Goal: Task Accomplishment & Management: Use online tool/utility

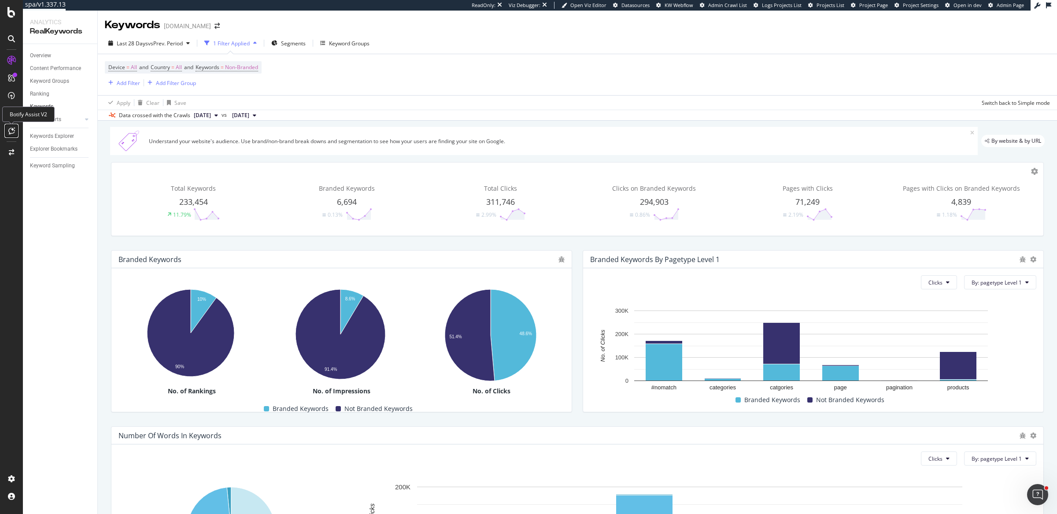
click at [11, 132] on icon at bounding box center [11, 130] width 7 height 7
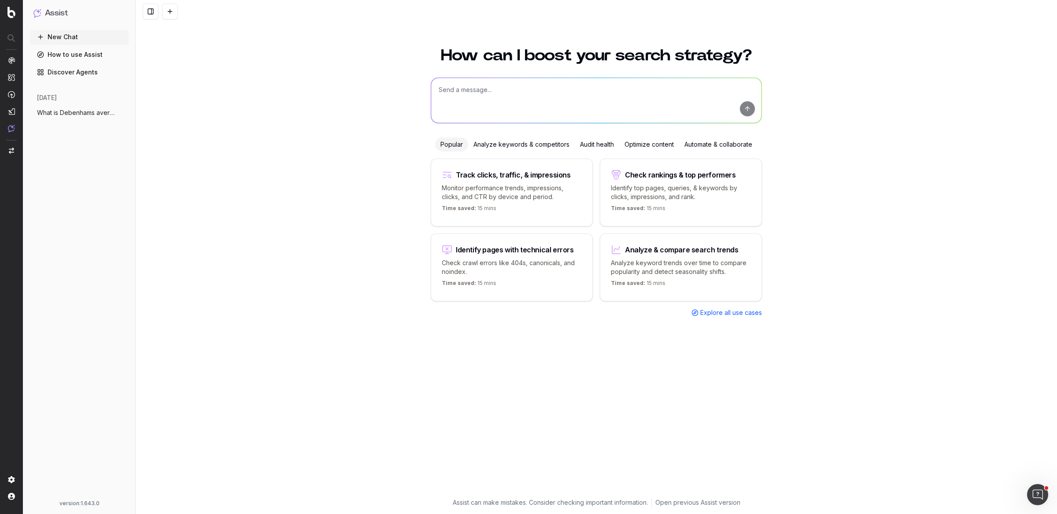
click at [467, 97] on textarea at bounding box center [596, 100] width 330 height 45
paste textarea "bridesmaid dresses"
type textarea "can you analyse Debenhams.com AI share of voice for the term 'bridesmaid dresse…"
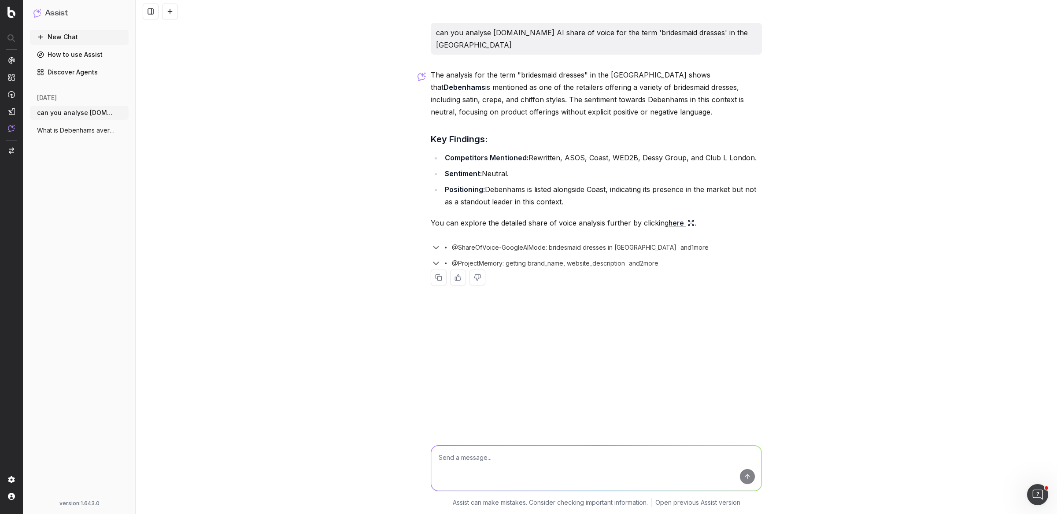
click at [673, 217] on link "here" at bounding box center [681, 223] width 26 height 12
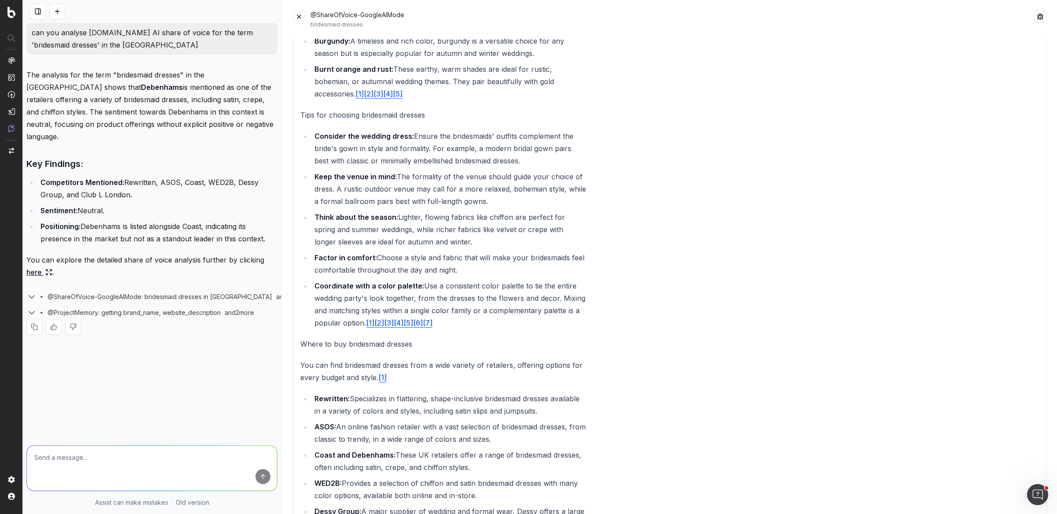
scroll to position [833, 0]
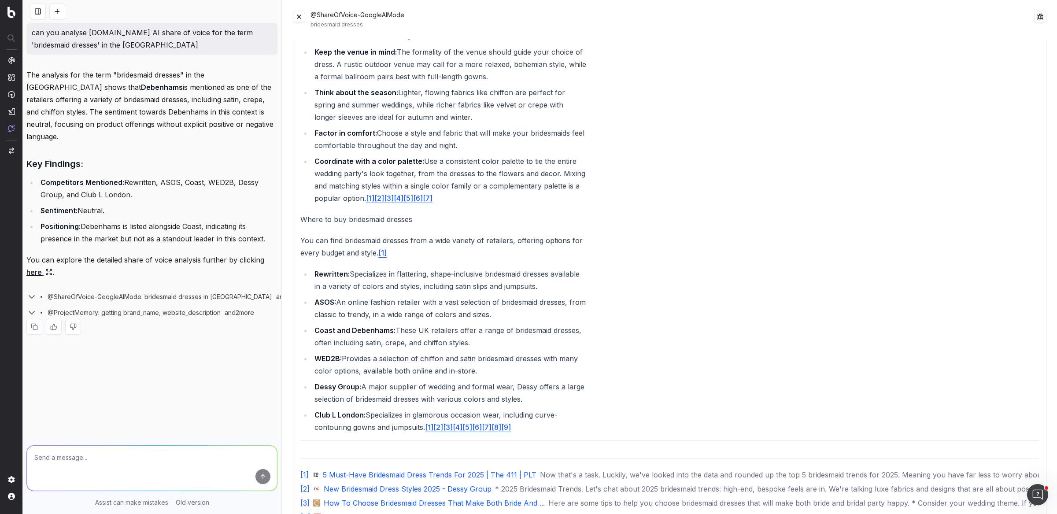
drag, startPoint x: 476, startPoint y: 345, endPoint x: 301, endPoint y: 332, distance: 176.1
click at [301, 332] on ul "Rewritten: Specializes in flattering, shape-inclusive bridesmaid dresses availa…" at bounding box center [443, 351] width 286 height 166
click at [294, 16] on button at bounding box center [299, 17] width 12 height 12
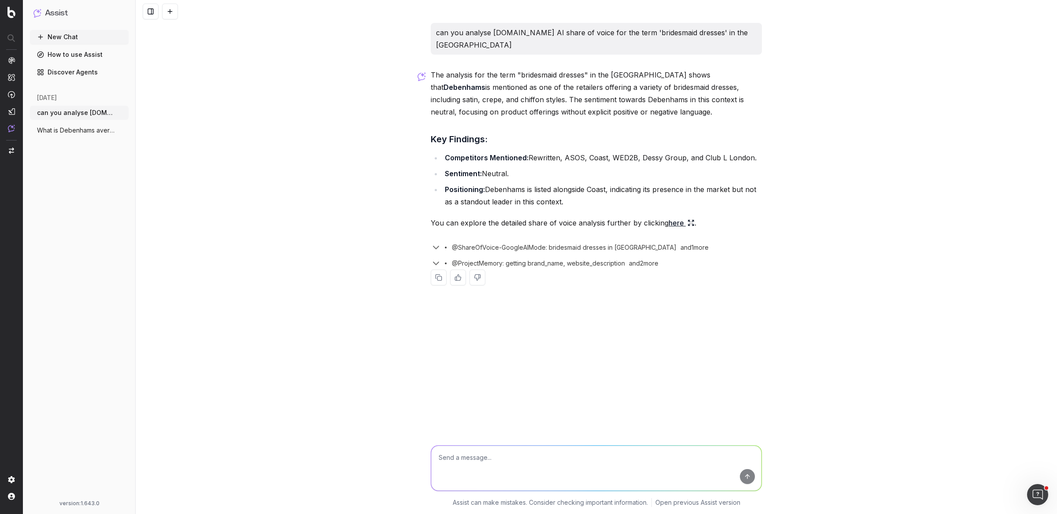
click at [57, 36] on button "New Chat" at bounding box center [79, 37] width 99 height 14
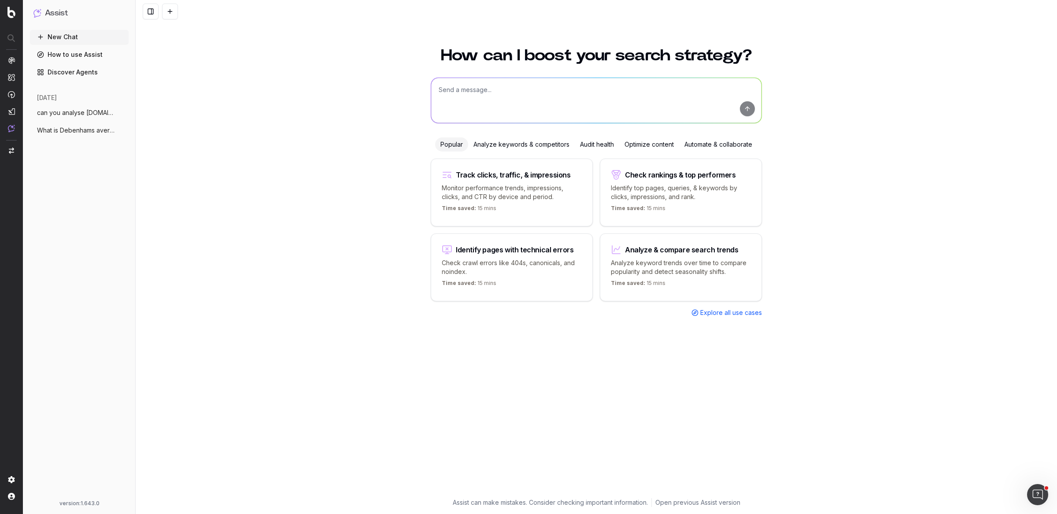
click at [492, 92] on textarea at bounding box center [596, 100] width 330 height 45
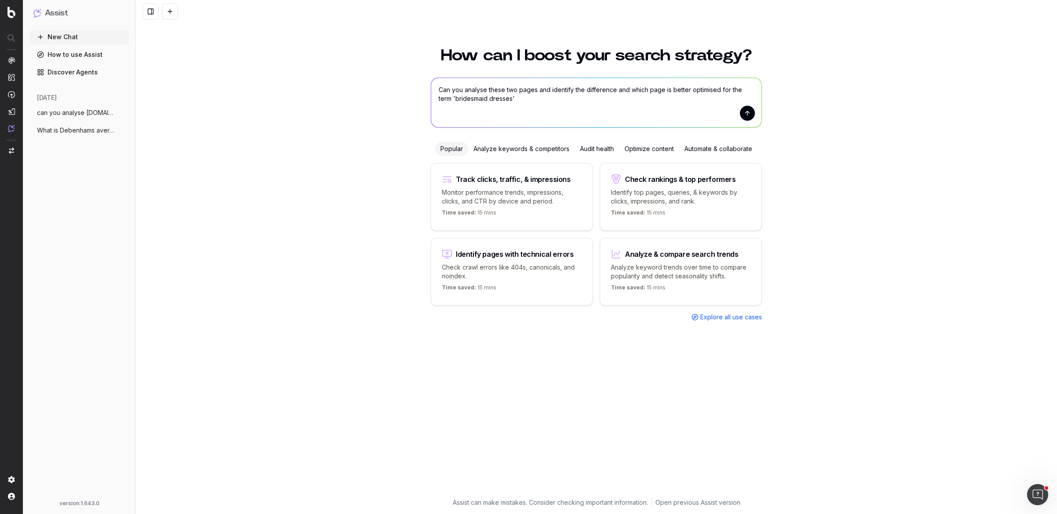
paste textarea "https://www.debenhams.com/categories/womens-bridesmaid-dresses"
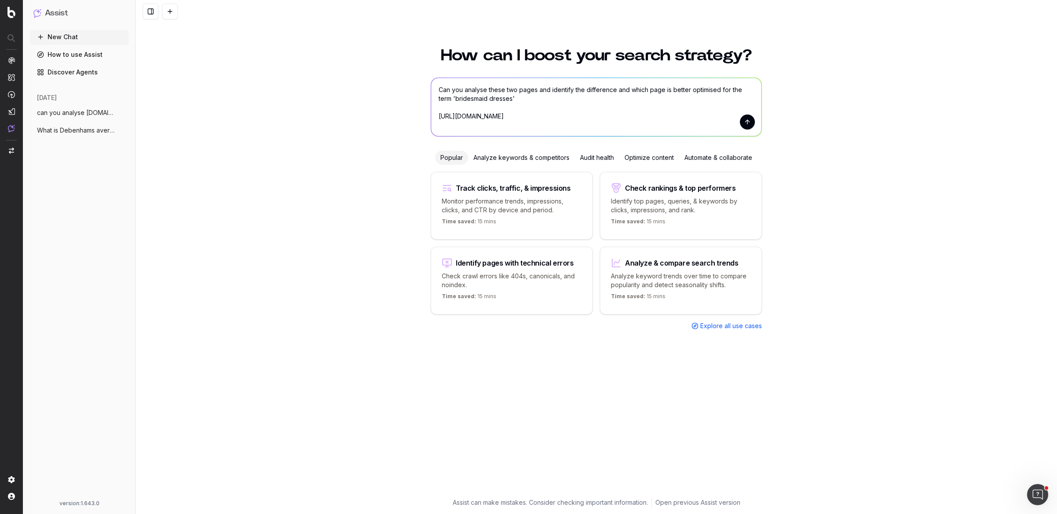
paste textarea "https://prettylavish.co.uk/collections/bridesmaids"
type textarea "Can you analyse these two pages and identify the difference and which page is b…"
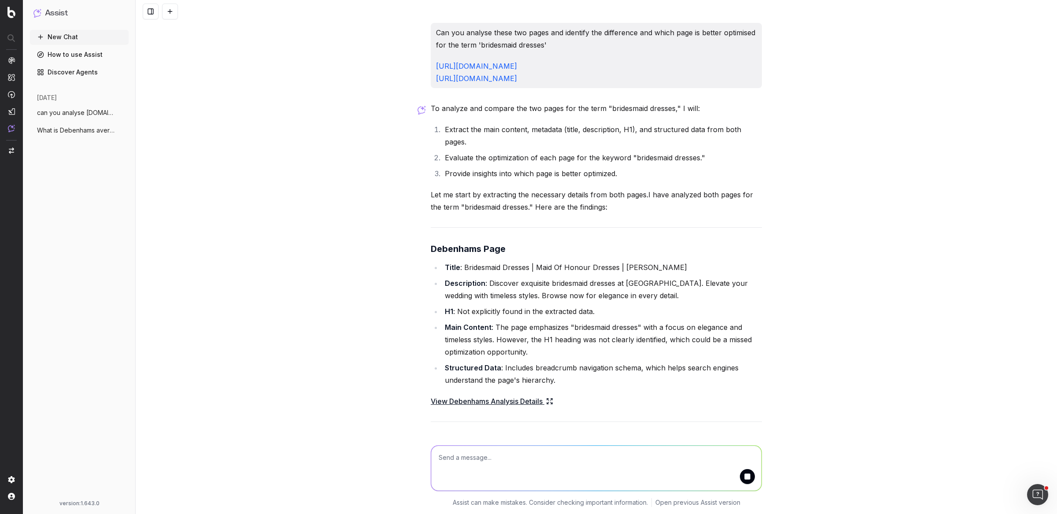
scroll to position [36, 0]
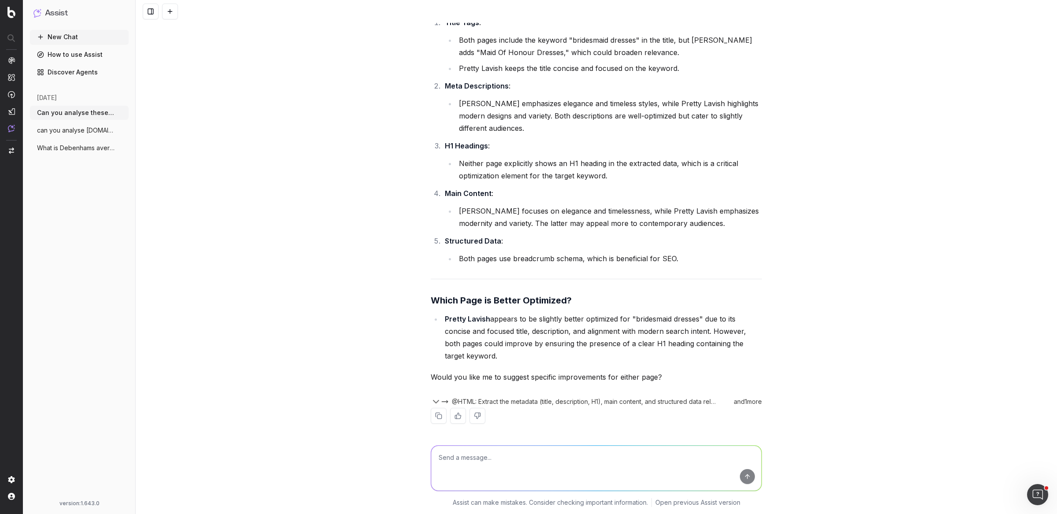
scroll to position [623, 0]
click at [510, 456] on textarea at bounding box center [596, 468] width 330 height 45
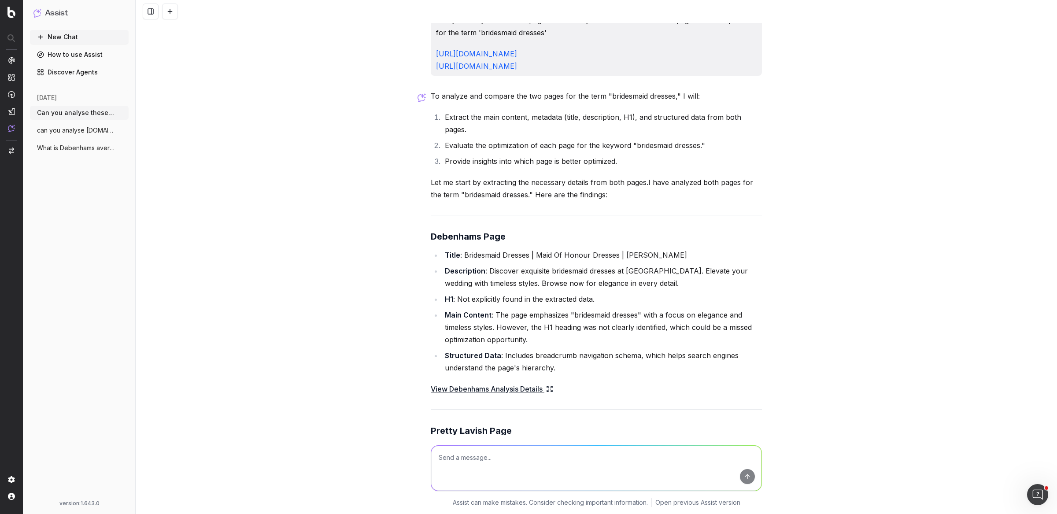
scroll to position [0, 0]
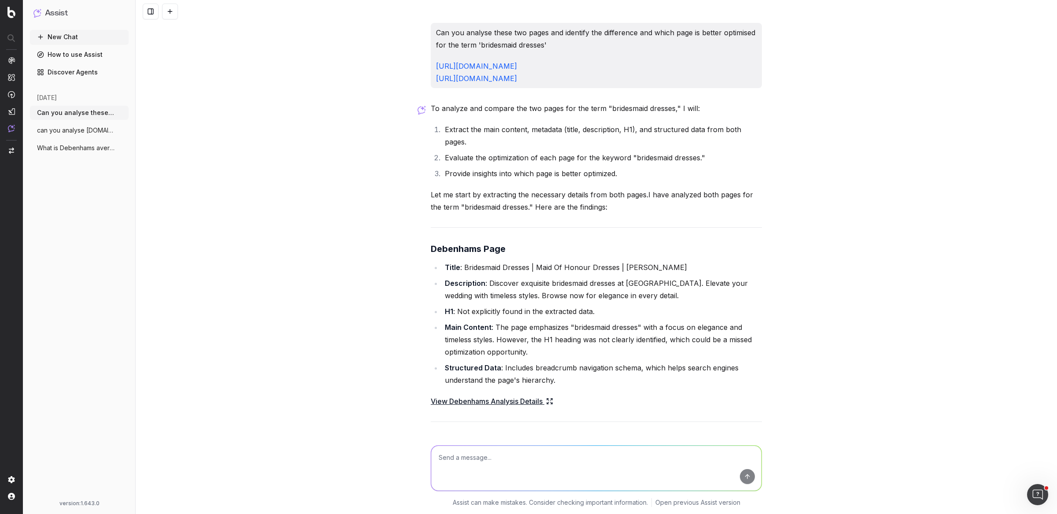
drag, startPoint x: 616, startPoint y: 80, endPoint x: 429, endPoint y: 33, distance: 192.5
click at [431, 33] on div "Can you analyse these two pages and identify the difference and which page is b…" at bounding box center [596, 55] width 331 height 65
copy div "Can you analyse these two pages and identify the difference and which page is b…"
click at [517, 461] on textarea at bounding box center [596, 468] width 330 height 45
paste textarea "Can you analyse these two pages and identify the difference and which page is b…"
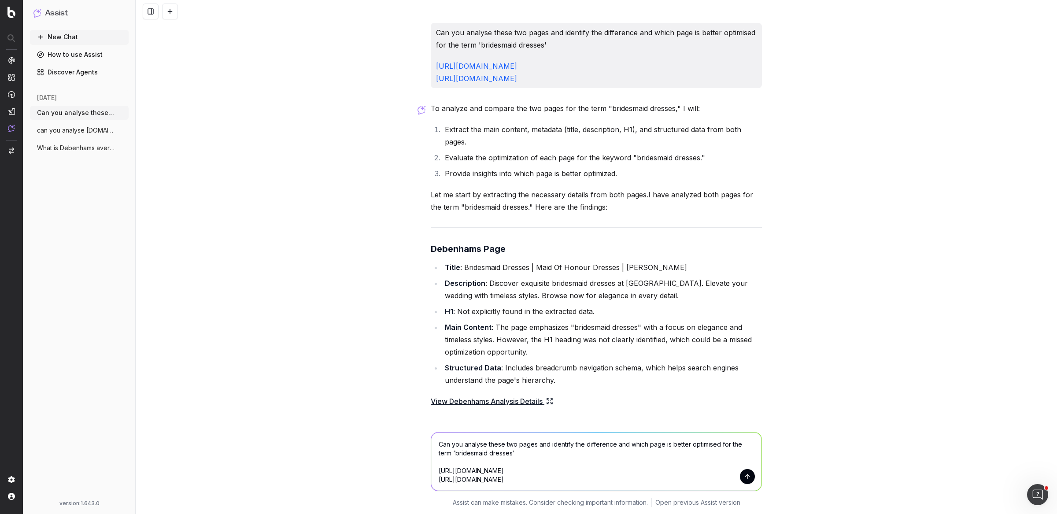
click at [537, 450] on textarea "Can you analyse these two pages and identify the difference and which page is b…" at bounding box center [596, 461] width 330 height 58
type textarea "Can you analyse these two pages and identify the difference and which page is b…"
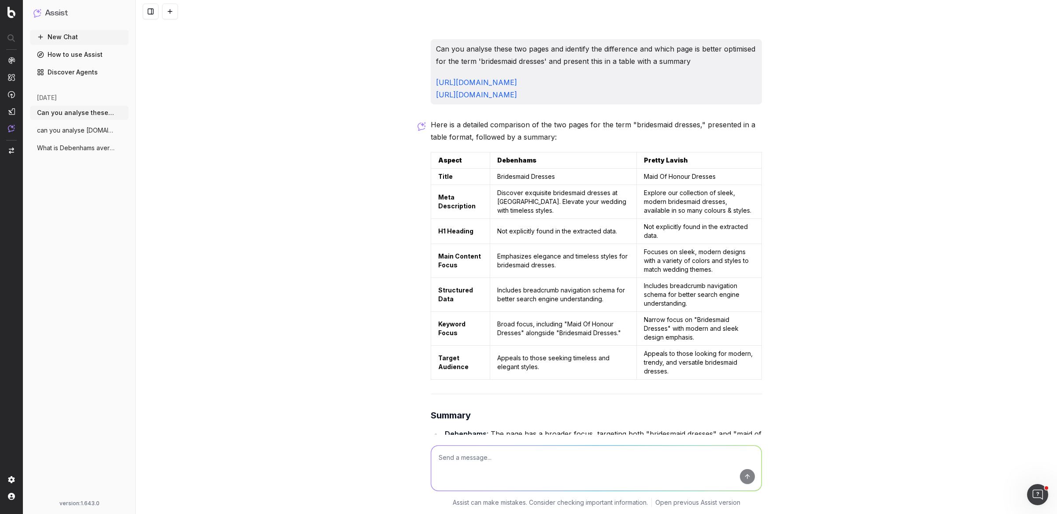
scroll to position [1021, 0]
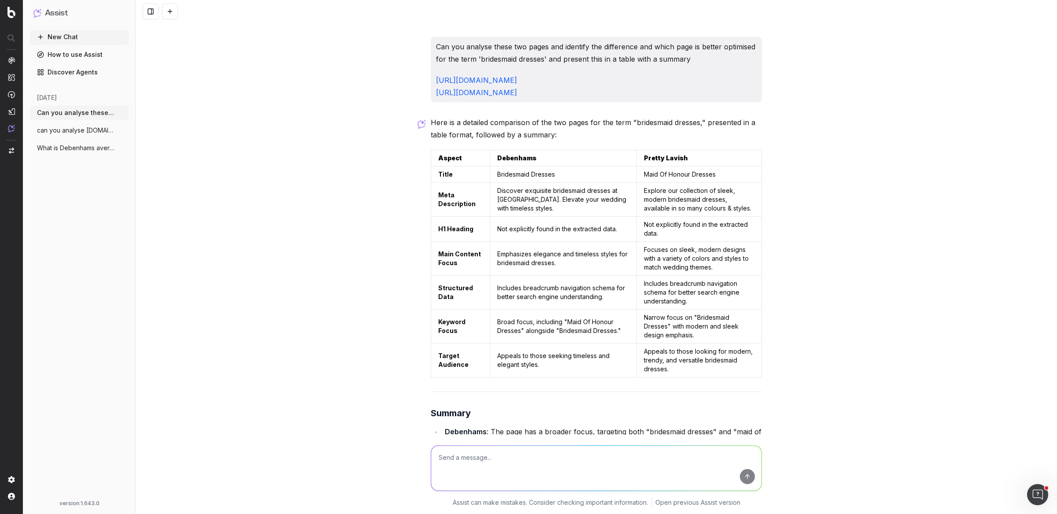
click at [310, 200] on div "Can you analyse these two pages and identify the difference and which page is b…" at bounding box center [596, 257] width 921 height 514
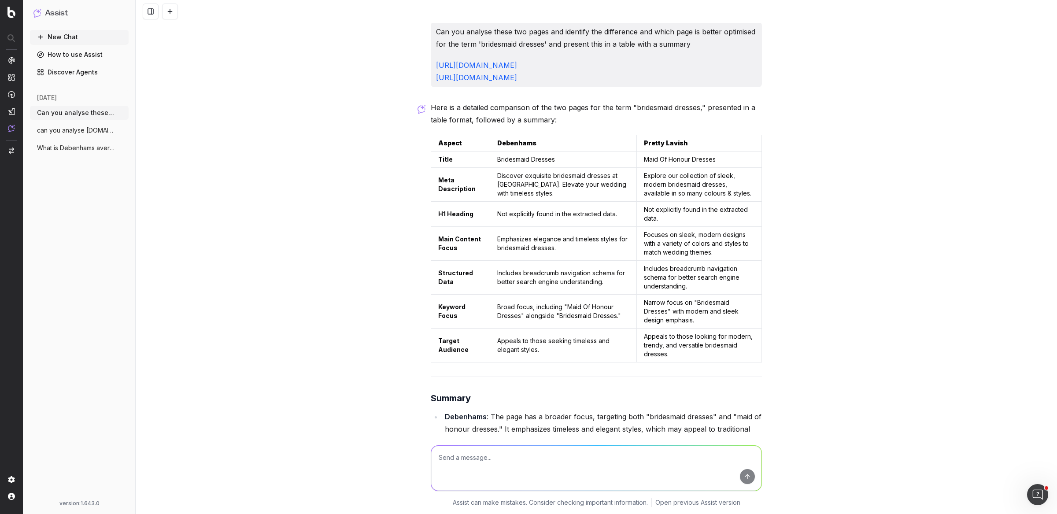
scroll to position [1034, 0]
click at [841, 241] on div "Can you analyse these two pages and identify the difference and which page is b…" at bounding box center [596, 257] width 921 height 514
drag, startPoint x: 424, startPoint y: 31, endPoint x: 625, endPoint y: 77, distance: 205.8
copy div "Can you analyse these two pages and identify the difference and which page is b…"
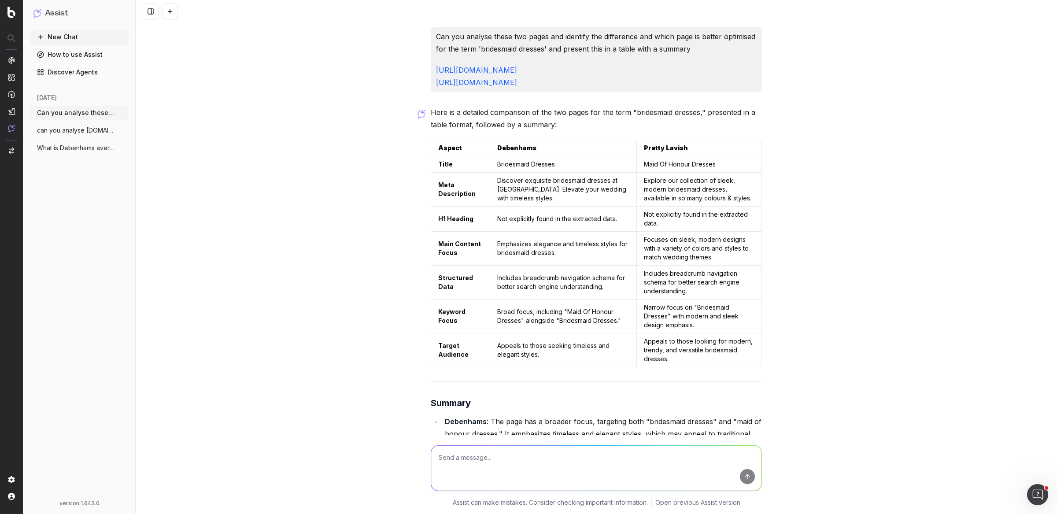
scroll to position [1166, 0]
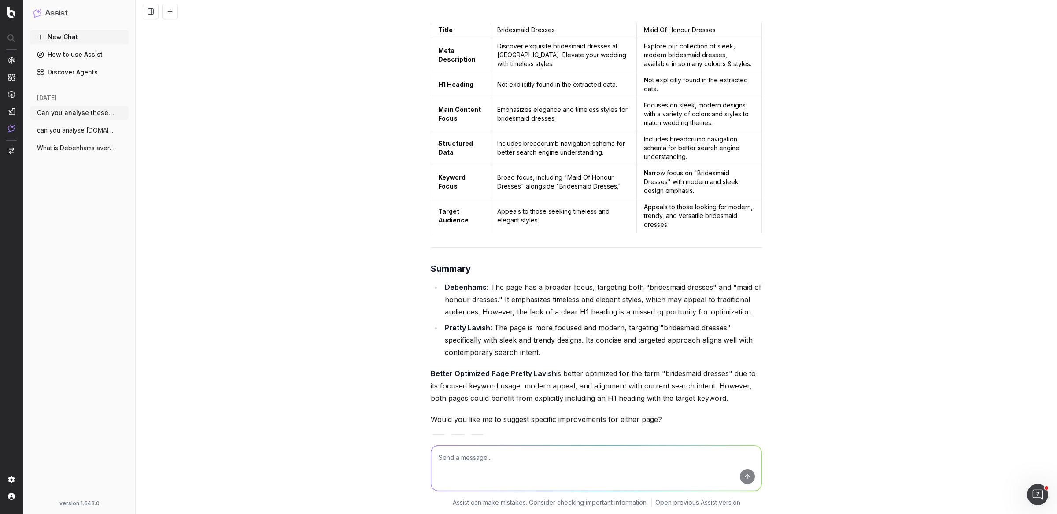
click at [444, 466] on textarea at bounding box center [596, 468] width 330 height 45
paste textarea "Can you analyse these two pages and identify the difference and which page is b…"
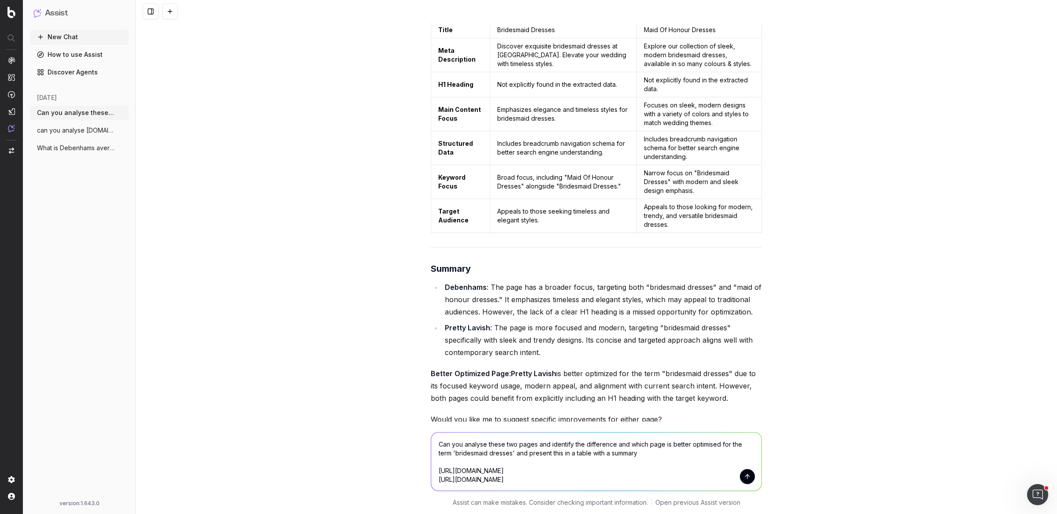
click at [496, 450] on textarea "Can you analyse these two pages and identify the difference and which page is b…" at bounding box center [596, 461] width 330 height 58
paste textarea "plus size summer dresses"
drag, startPoint x: 596, startPoint y: 483, endPoint x: 434, endPoint y: 470, distance: 162.1
click at [434, 470] on textarea "Can you analyse these two pages and identify the difference and which page is b…" at bounding box center [596, 461] width 330 height 58
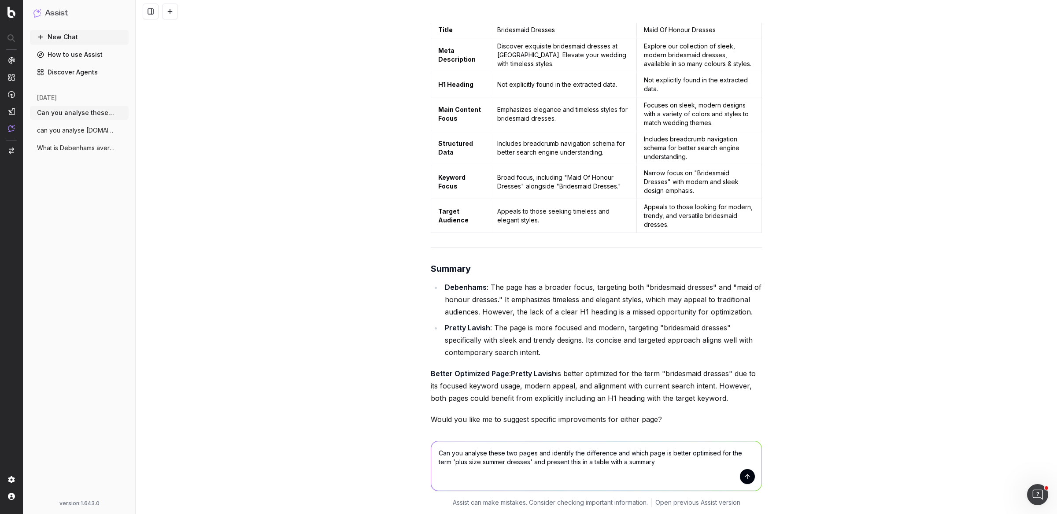
paste textarea "https://www.debenhams.com/categories/womens-plus-size-dresses-summer-dresses"
paste textarea "https://www.yoursclothing.co.uk/dresses/summer-dresses"
type textarea "Can you analyse these two pages and identify the difference and which page is b…"
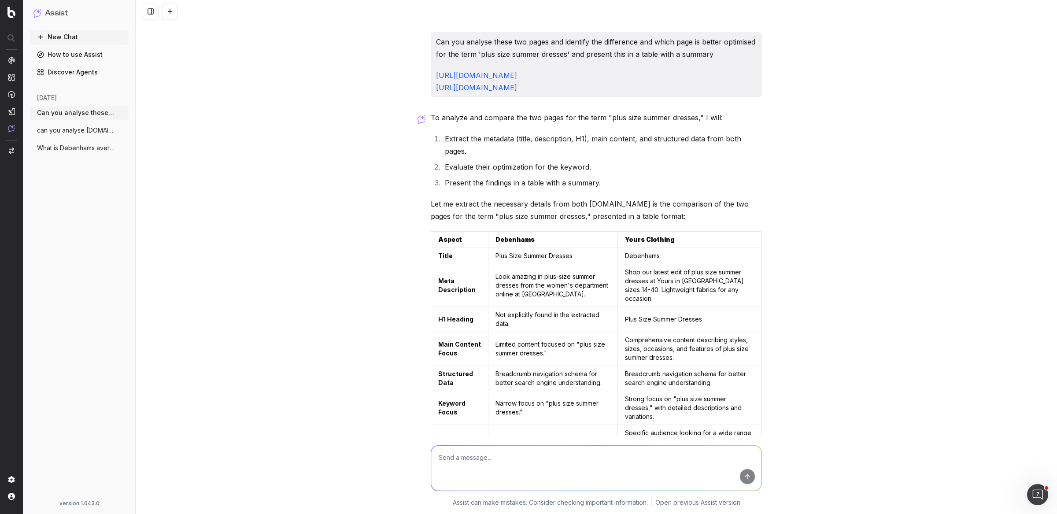
scroll to position [1509, 0]
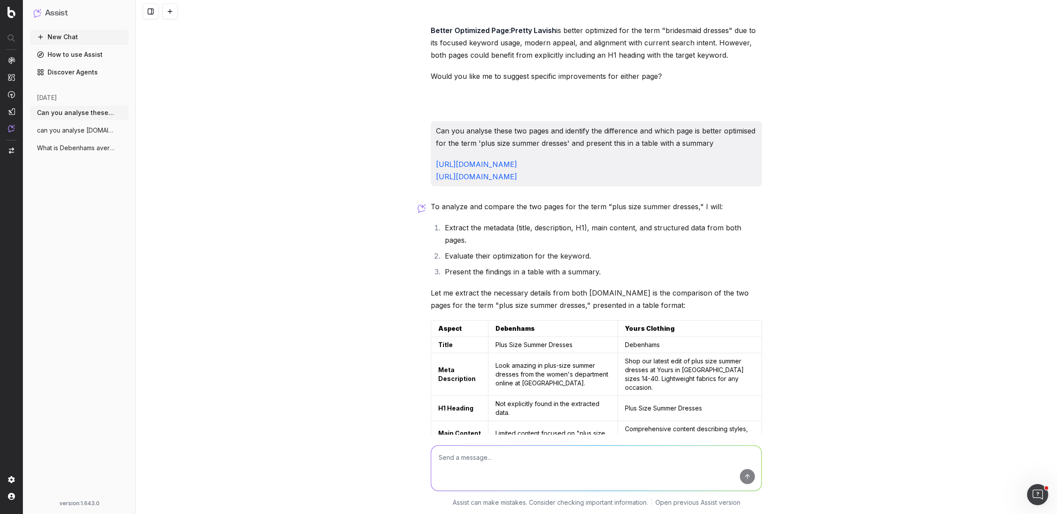
drag, startPoint x: 662, startPoint y: 151, endPoint x: 428, endPoint y: 100, distance: 239.5
click at [431, 121] on div "Can you analyse these two pages and identify the difference and which page is b…" at bounding box center [596, 153] width 331 height 65
copy div "Can you analyse these two pages and identify the difference and which page is b…"
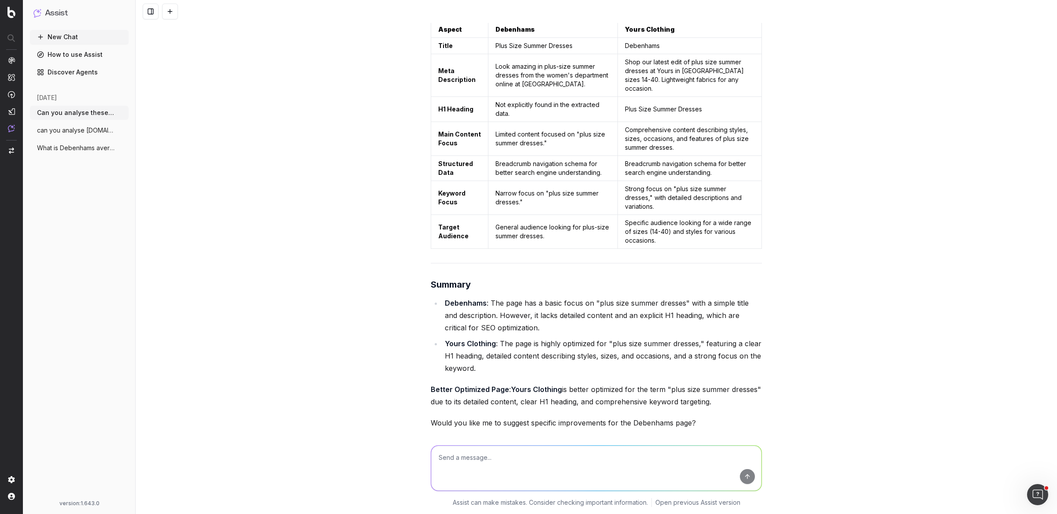
paste textarea "Can you analyse these two pages and identify the difference and which page is b…"
type textarea "Can you analyse these two pages and identify the difference and which page is b…"
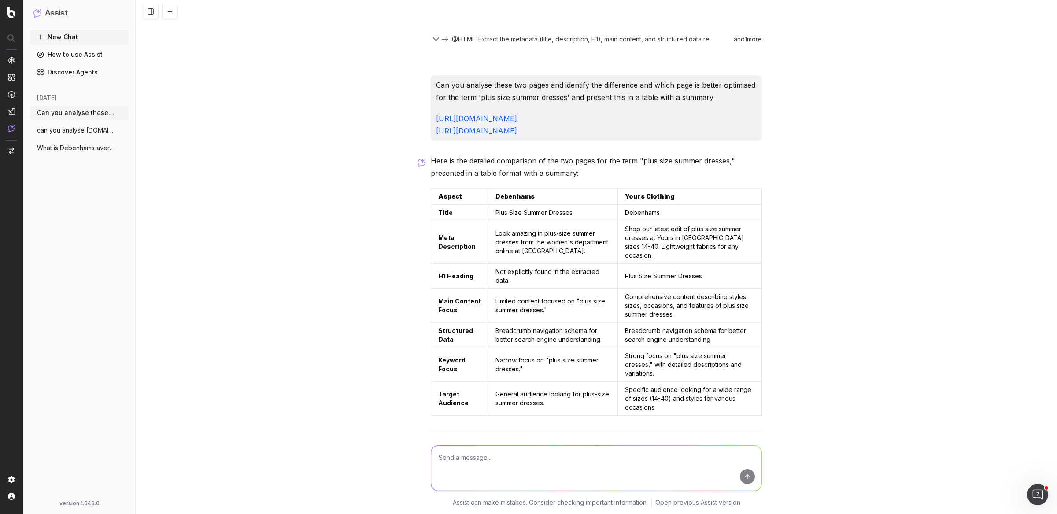
scroll to position [2217, 0]
drag, startPoint x: 662, startPoint y: 80, endPoint x: 419, endPoint y: 32, distance: 247.3
click at [419, 32] on div "Can you analyse these two pages and identify the difference and which page is b…" at bounding box center [596, 257] width 921 height 514
copy div "Can you analyse these two pages and identify the difference and which page is b…"
click at [489, 457] on textarea at bounding box center [596, 468] width 330 height 45
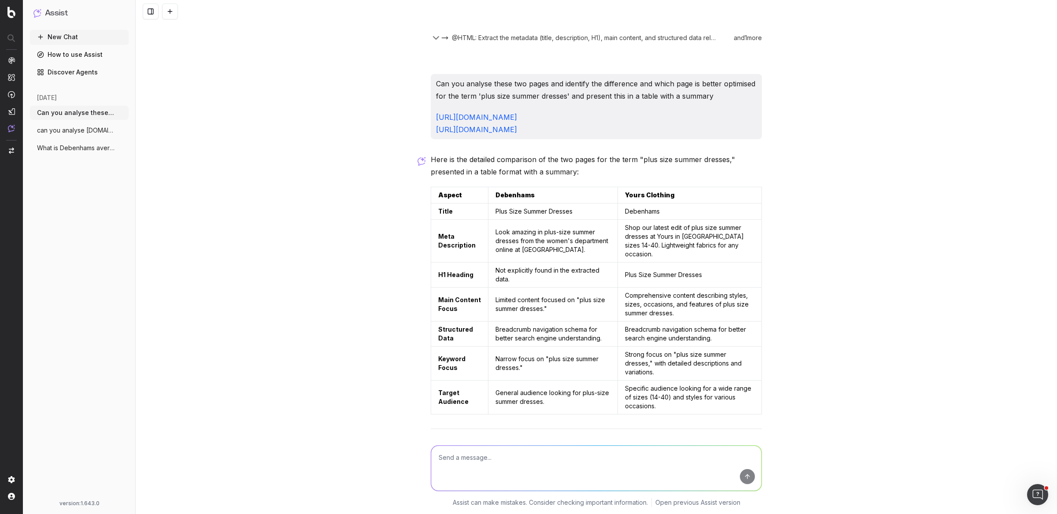
paste textarea "Can you analyse these two pages and identify the difference and which page is b…"
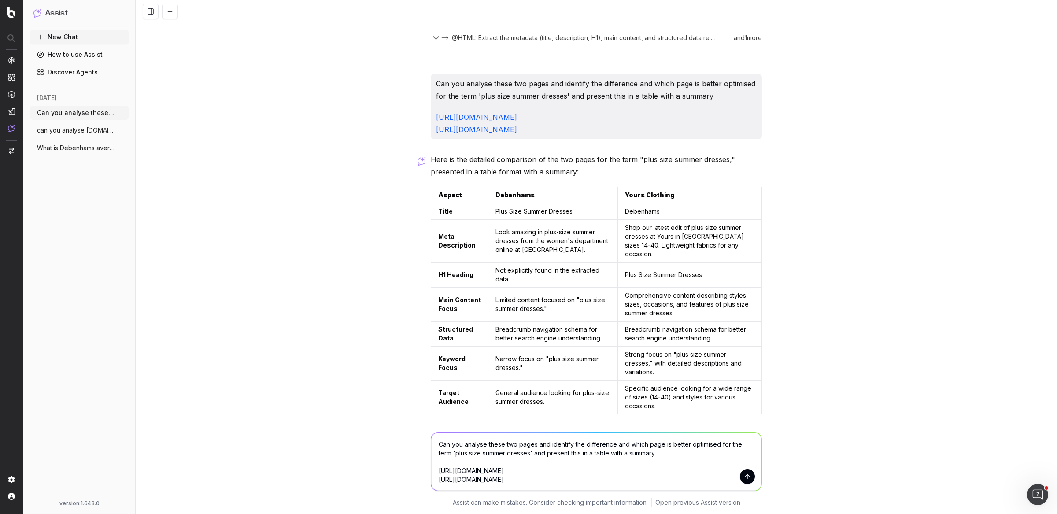
drag, startPoint x: 611, startPoint y: 483, endPoint x: 420, endPoint y: 471, distance: 190.6
click at [420, 471] on div "Can you analyse these two pages and identify the difference and which page is b…" at bounding box center [596, 467] width 921 height 92
paste textarea "dresses-wedding"
paste textarea "https://www.azazie.com/gb/all/wedding-dresses"
click at [514, 456] on textarea "Can you analyse these two pages and identify the difference and which page is b…" at bounding box center [596, 461] width 330 height 58
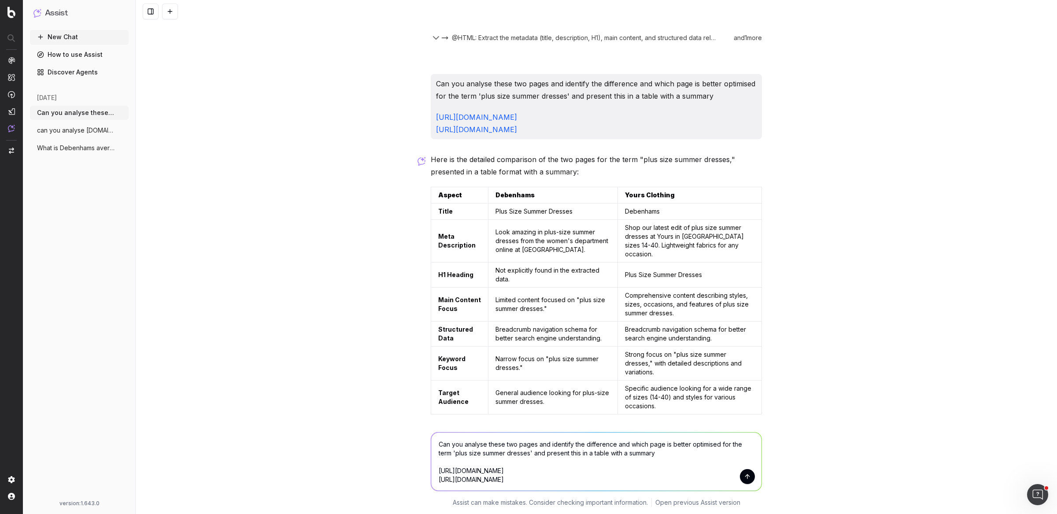
click at [514, 456] on textarea "Can you analyse these two pages and identify the difference and which page is b…" at bounding box center [596, 461] width 330 height 58
paste textarea "wedding dresses"
click at [607, 487] on textarea "Can you analyse these two pages and identify the difference and which page is b…" at bounding box center [596, 461] width 330 height 58
click at [644, 474] on textarea "Can you analyse these two pages and identify the difference and which page is b…" at bounding box center [596, 461] width 330 height 58
paste textarea "Wedding Dresses"
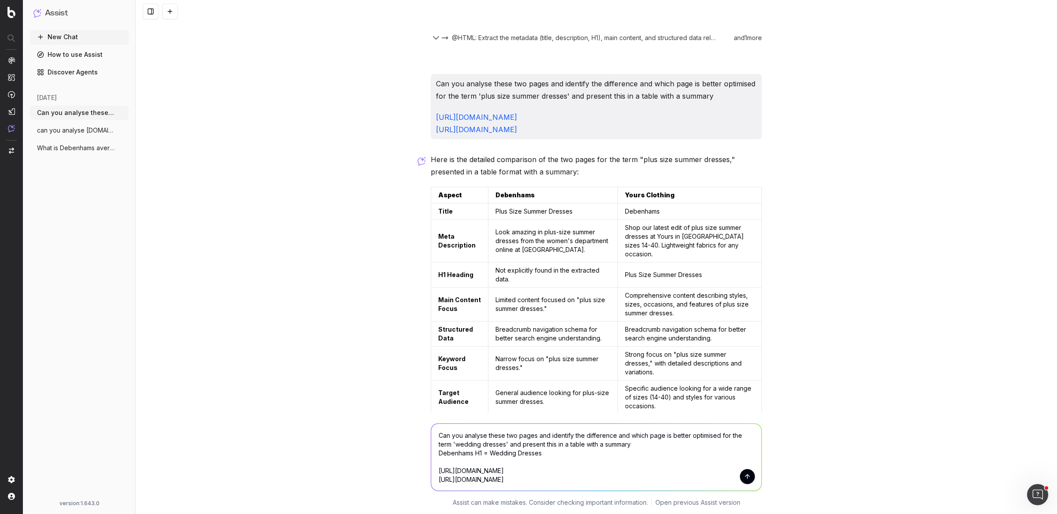
type textarea "Can you analyse these two pages and identify the difference and which page is b…"
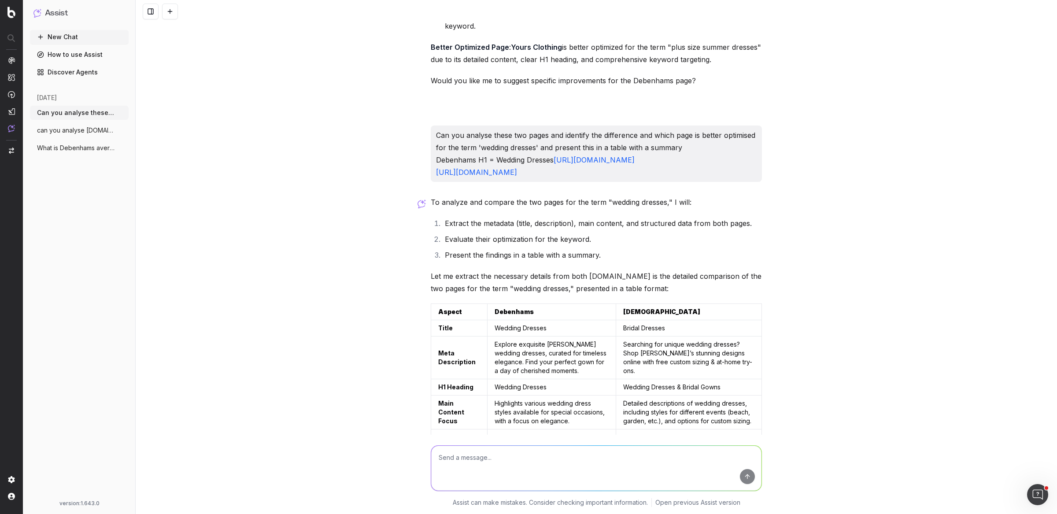
scroll to position [2720, 0]
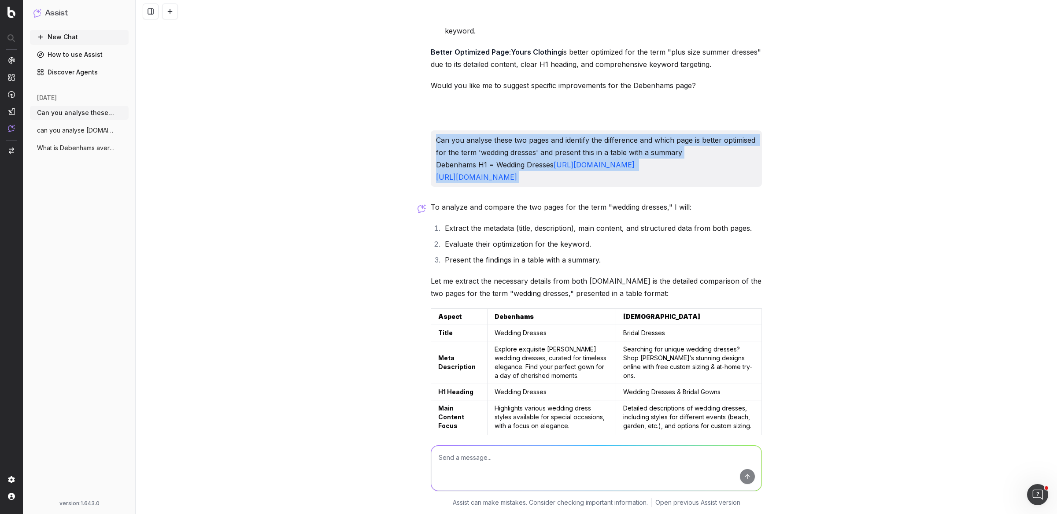
drag, startPoint x: 600, startPoint y: 121, endPoint x: 410, endPoint y: 60, distance: 199.5
click at [410, 60] on div "Can you analyse these two pages and identify the difference and which page is b…" at bounding box center [596, 257] width 921 height 514
copy p "Can you analyse these two pages and identify the difference and which page is b…"
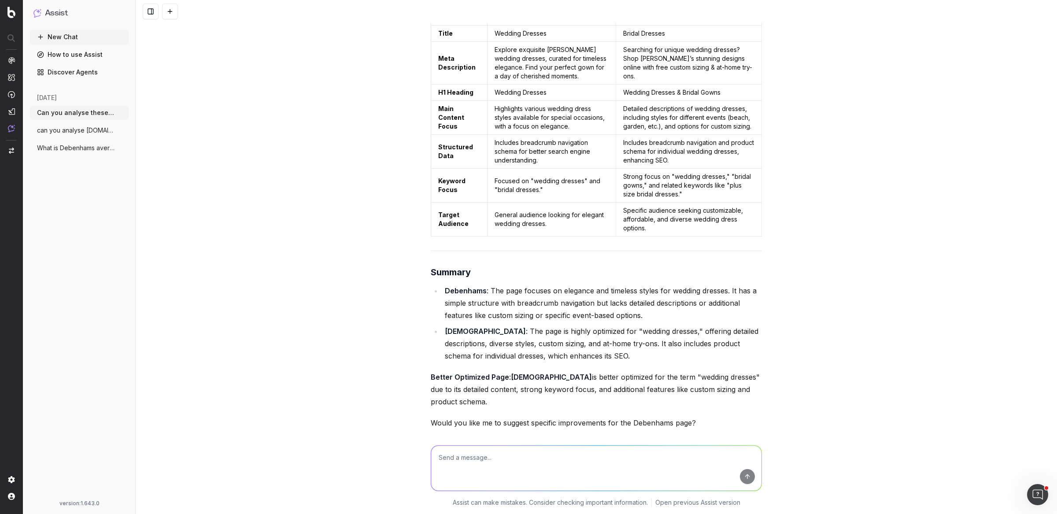
click at [455, 464] on textarea at bounding box center [596, 468] width 330 height 45
paste textarea "Can you analyse these two pages and identify the difference and which page is b…"
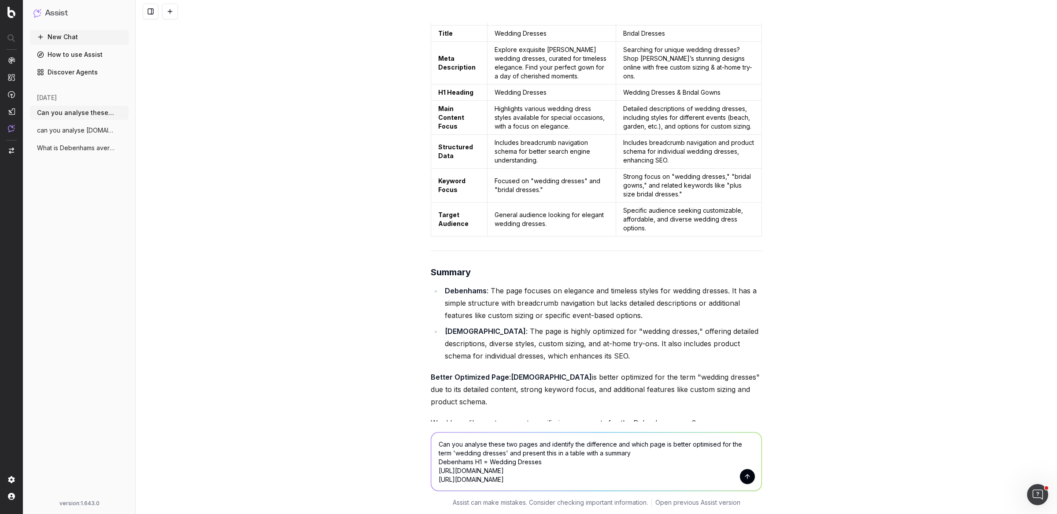
click at [463, 464] on textarea "Can you analyse these two pages and identify the difference and which page is b…" at bounding box center [596, 461] width 330 height 58
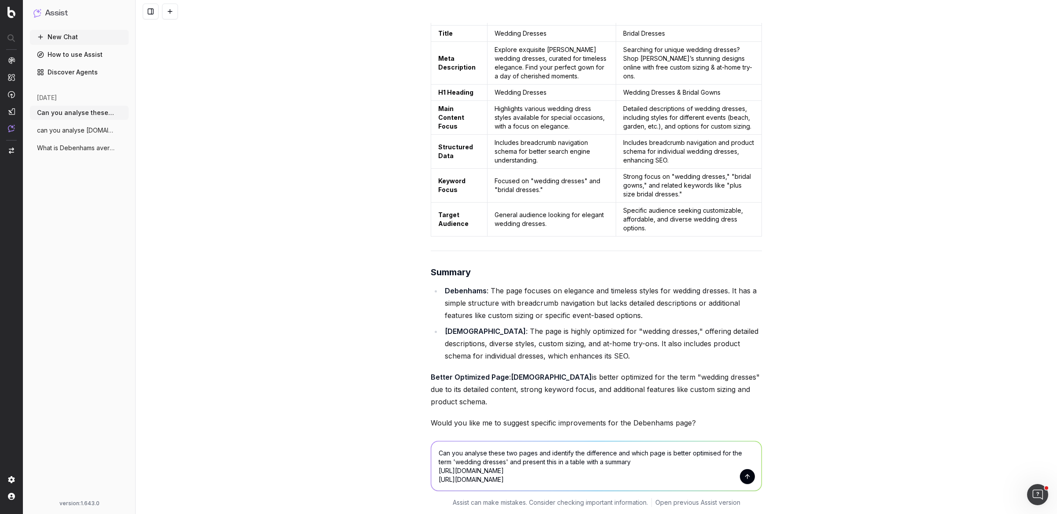
type textarea "Can you analyse these two pages and identify the difference and which page is b…"
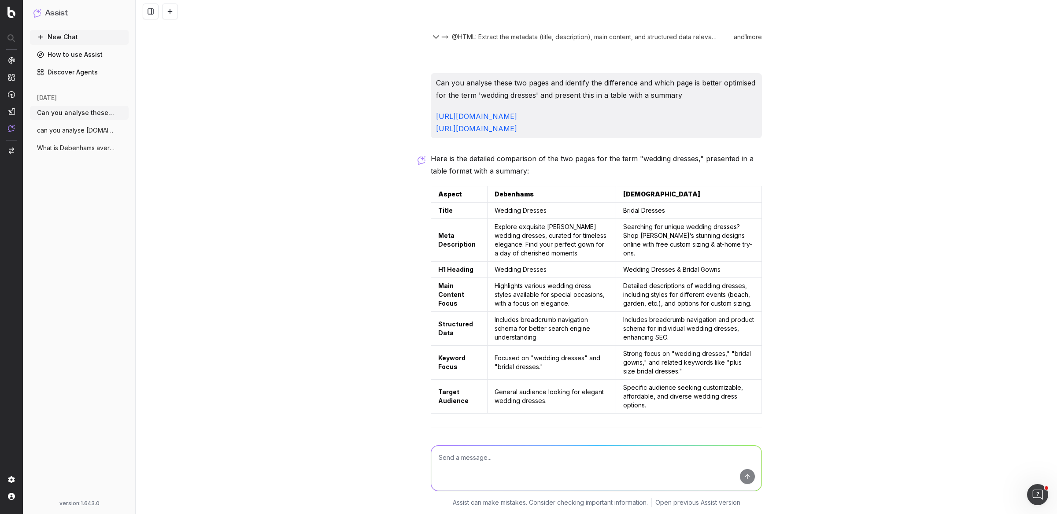
scroll to position [3431, 0]
click at [13, 112] on img at bounding box center [11, 111] width 7 height 7
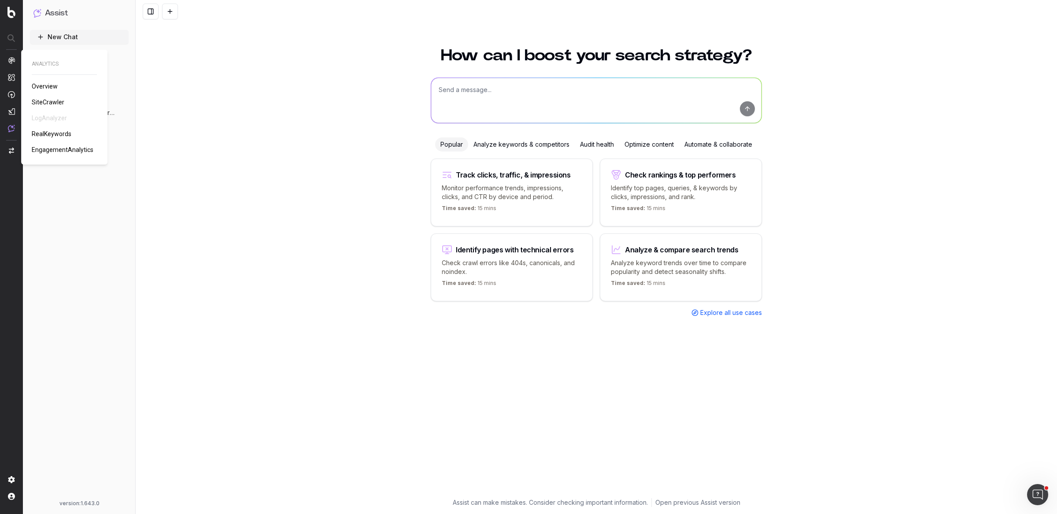
click at [51, 132] on span "RealKeywords" at bounding box center [52, 133] width 40 height 7
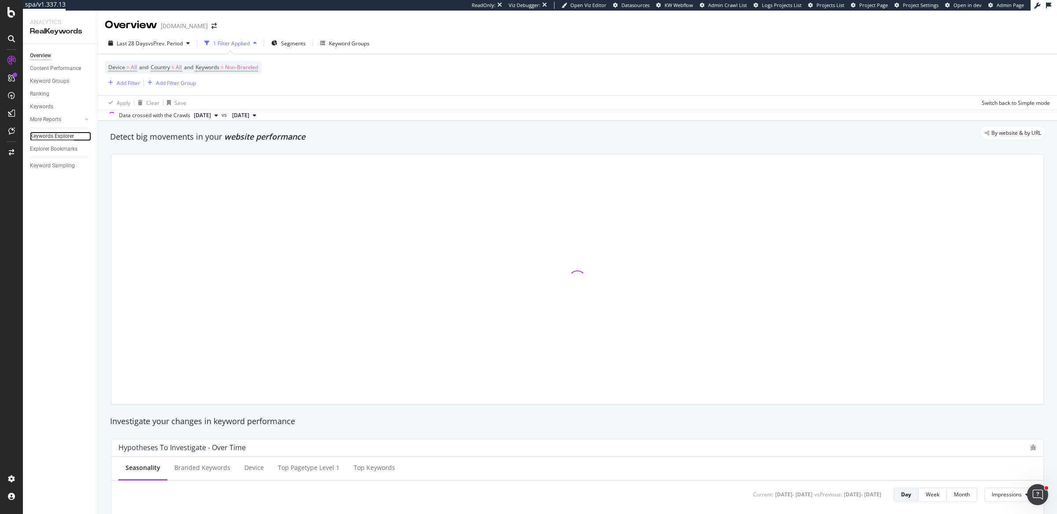
click at [56, 137] on div "Keywords Explorer" at bounding box center [52, 136] width 44 height 9
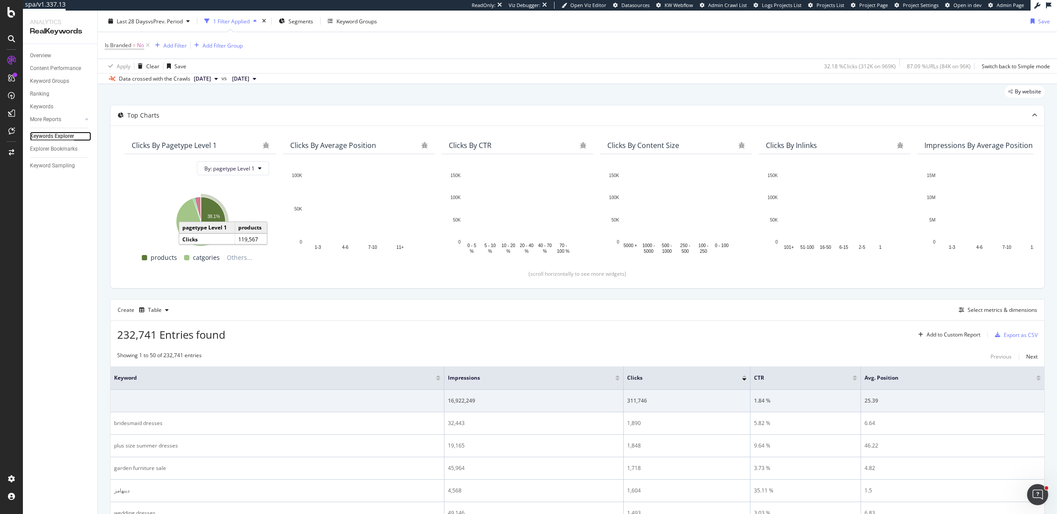
scroll to position [59, 0]
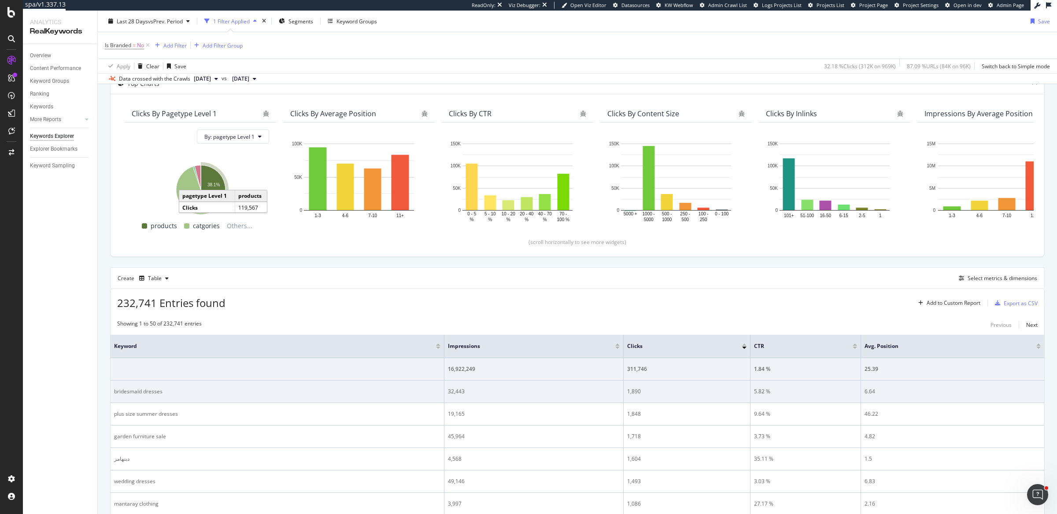
click at [155, 389] on div "bridesmaid dresses" at bounding box center [277, 391] width 326 height 8
copy div "bridesmaid dresses"
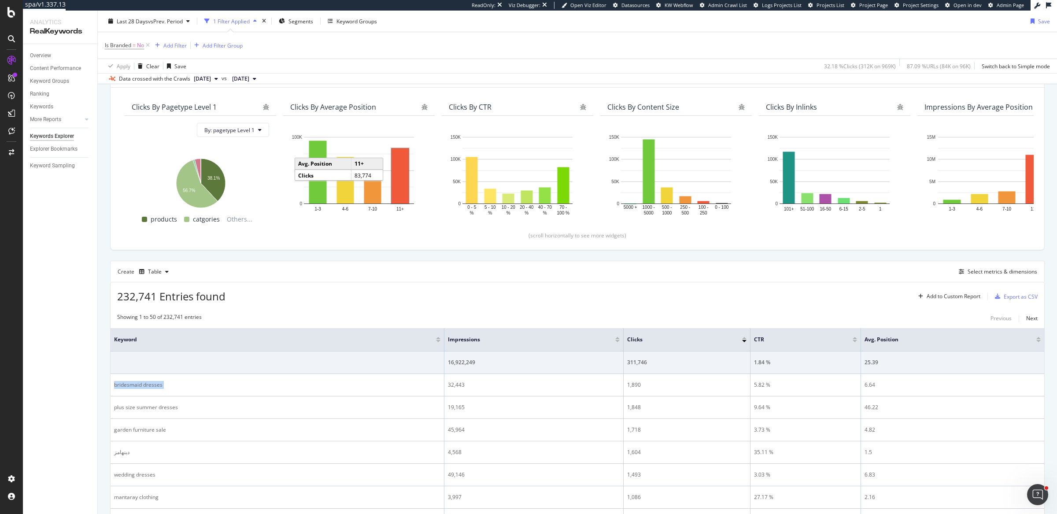
scroll to position [67, 0]
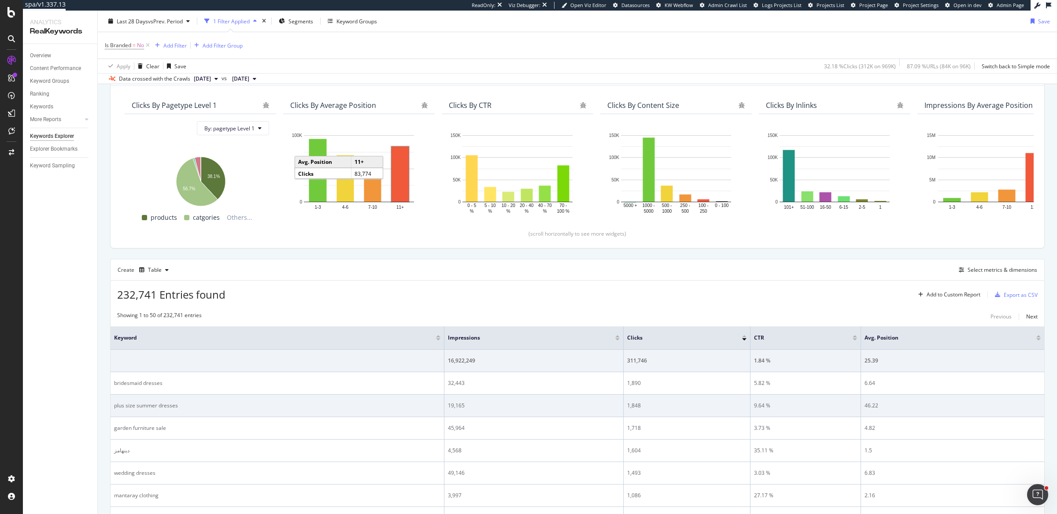
click at [140, 405] on div "plus size summer dresses" at bounding box center [277, 406] width 326 height 8
copy div "plus size summer dresses"
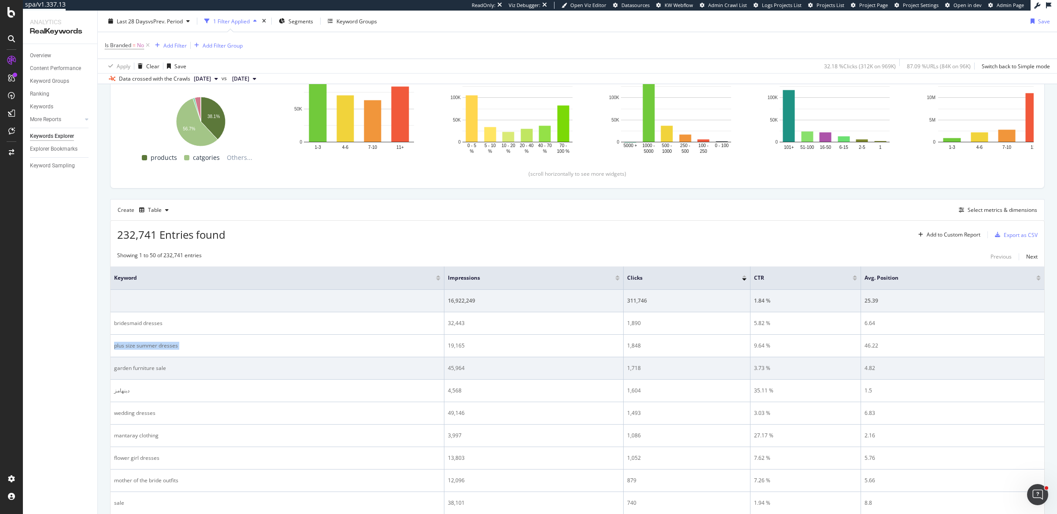
scroll to position [127, 0]
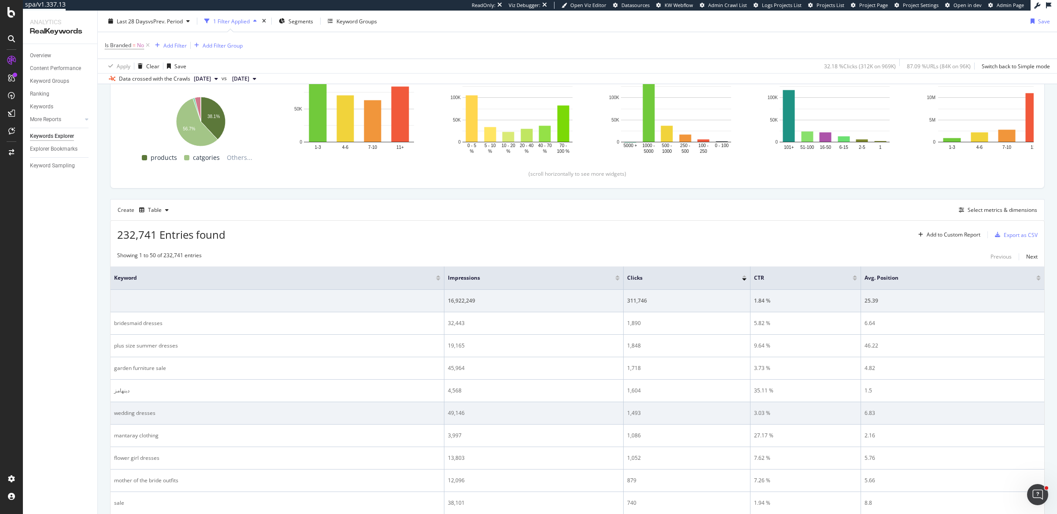
click at [134, 409] on div "wedding dresses" at bounding box center [277, 413] width 326 height 8
copy div "wedding dresses"
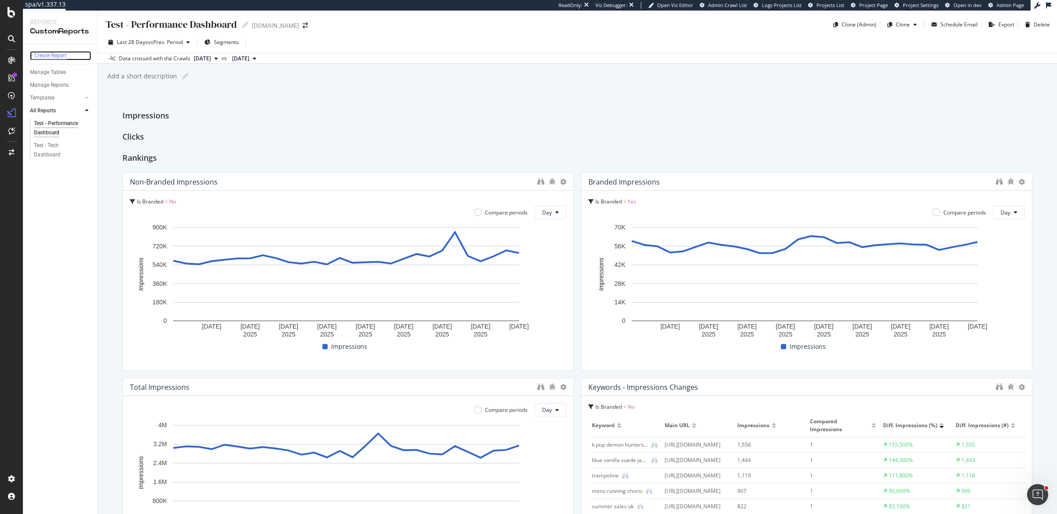
click at [53, 56] on div "+ Create Report" at bounding box center [48, 55] width 37 height 9
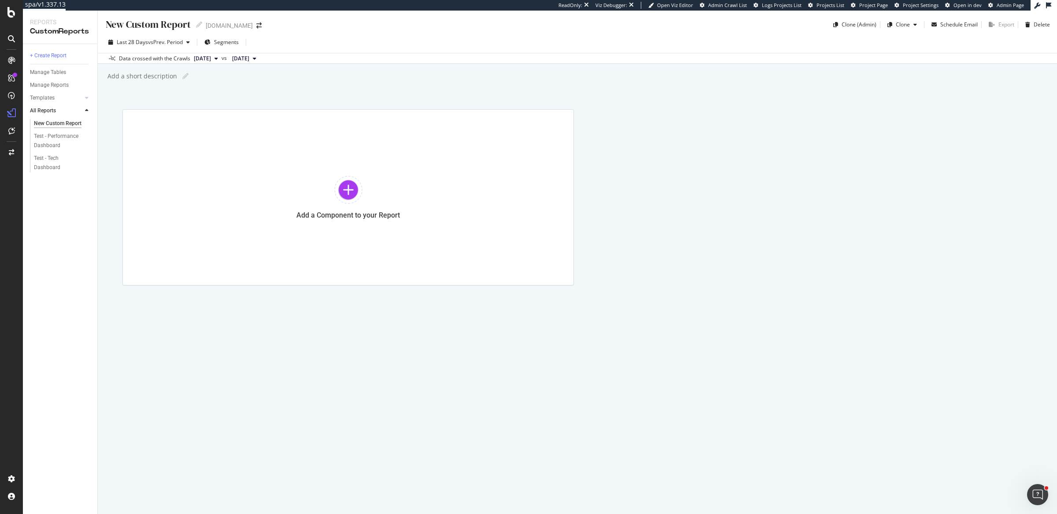
click at [140, 29] on div "New Custom Report" at bounding box center [148, 25] width 86 height 14
type input "Example Report"
click at [89, 97] on div at bounding box center [86, 97] width 9 height 9
click at [55, 133] on div "Business Insights Dashboard" at bounding box center [59, 128] width 51 height 18
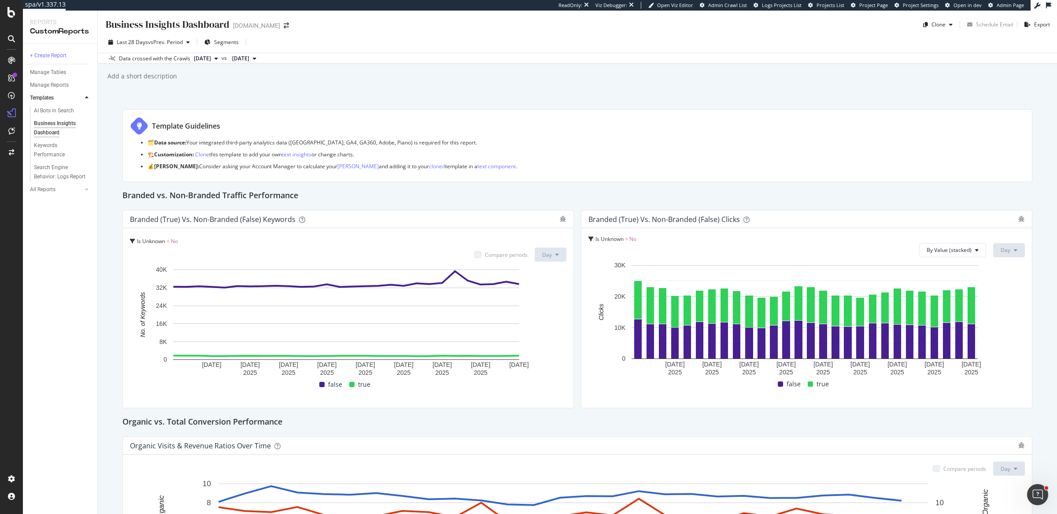
click at [106, 216] on div "Business Insights Dashboard Business Insights Dashboard debenhams.com Clone Sch…" at bounding box center [577, 262] width 959 height 503
click at [55, 188] on link "All Reports" at bounding box center [56, 189] width 52 height 9
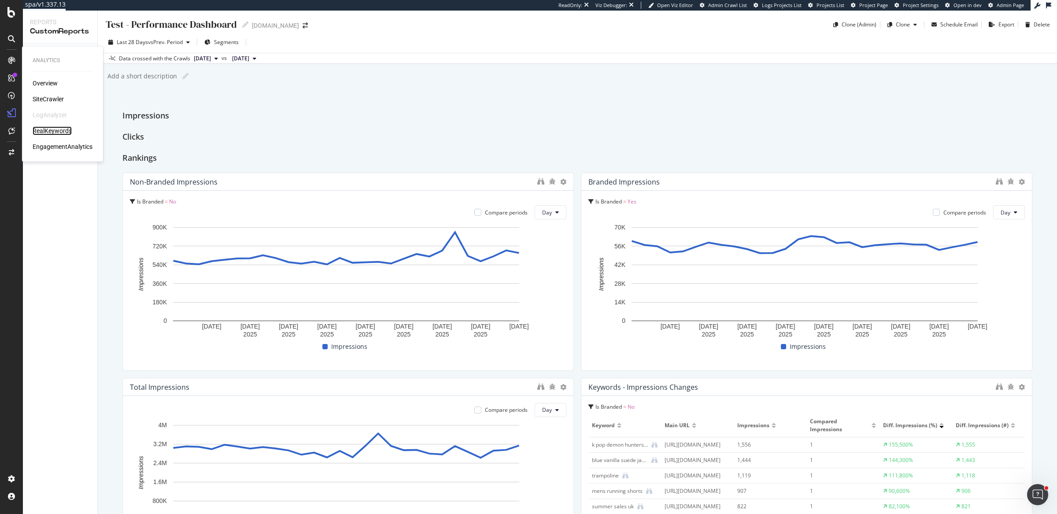
click at [44, 129] on div "RealKeywords" at bounding box center [52, 130] width 39 height 9
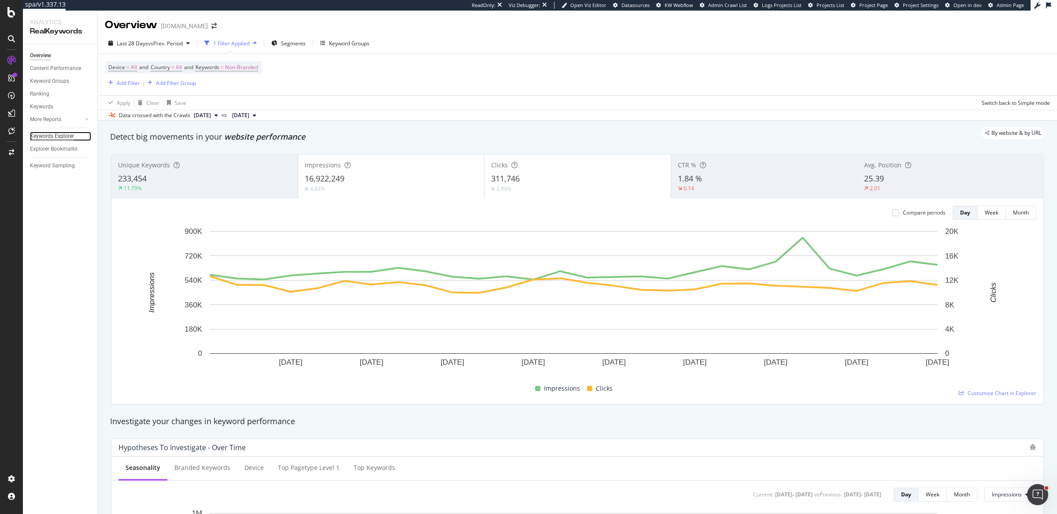
click at [61, 134] on div "Keywords Explorer" at bounding box center [52, 136] width 44 height 9
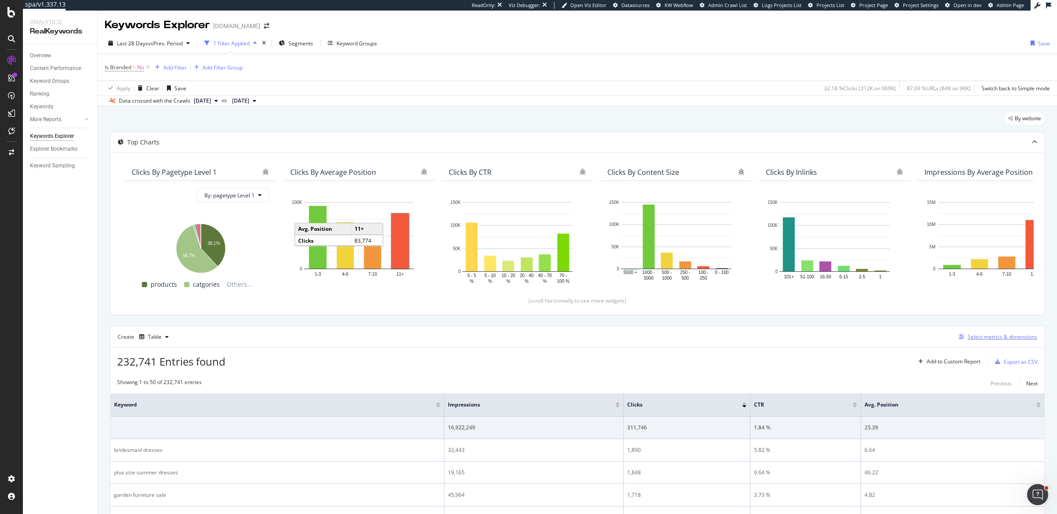
click at [978, 336] on div "Select metrics & dimensions" at bounding box center [1002, 336] width 70 height 7
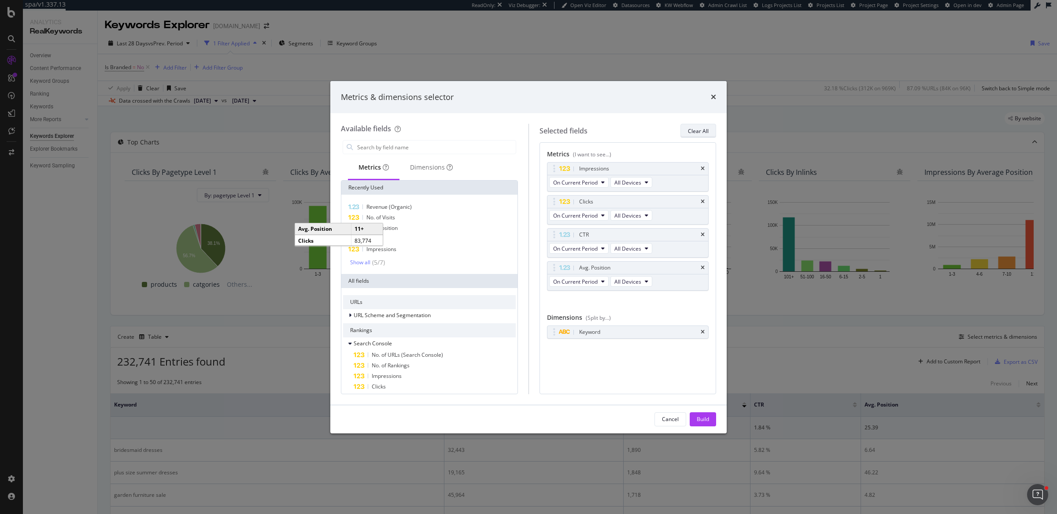
click at [696, 133] on div "Clear All" at bounding box center [698, 130] width 21 height 7
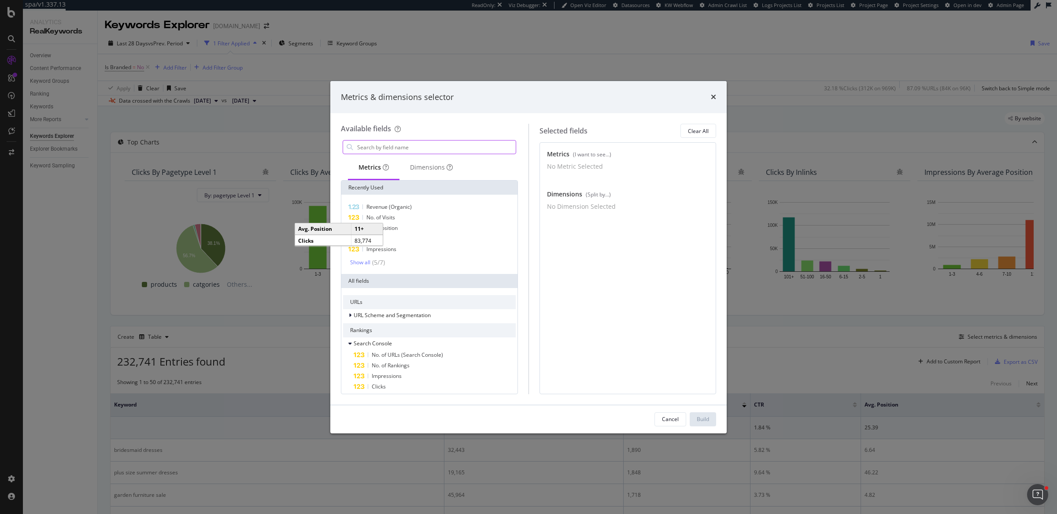
click at [495, 149] on input "modal" at bounding box center [435, 146] width 159 height 13
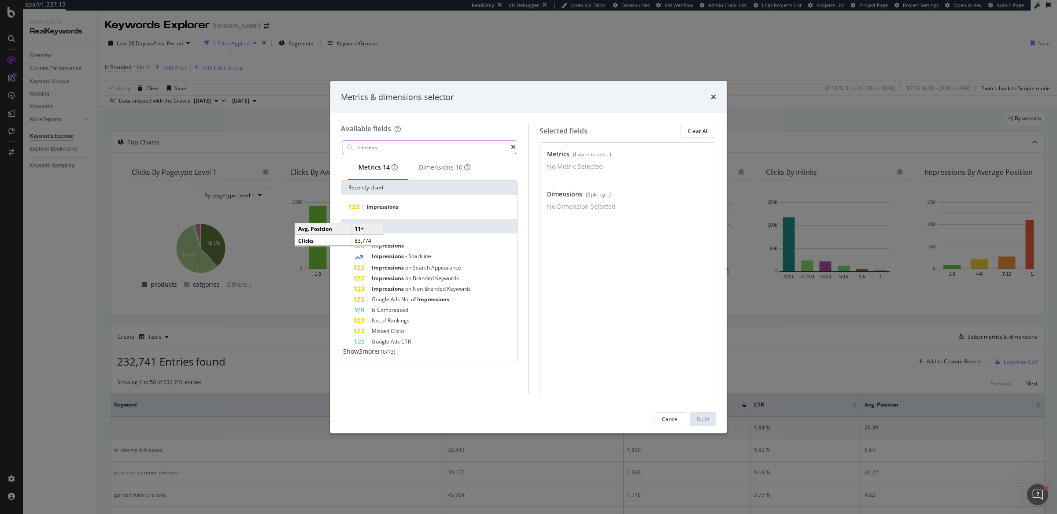
type input "impress"
click at [438, 209] on div "Impressions" at bounding box center [429, 207] width 173 height 11
click at [706, 420] on div "Build" at bounding box center [703, 418] width 12 height 7
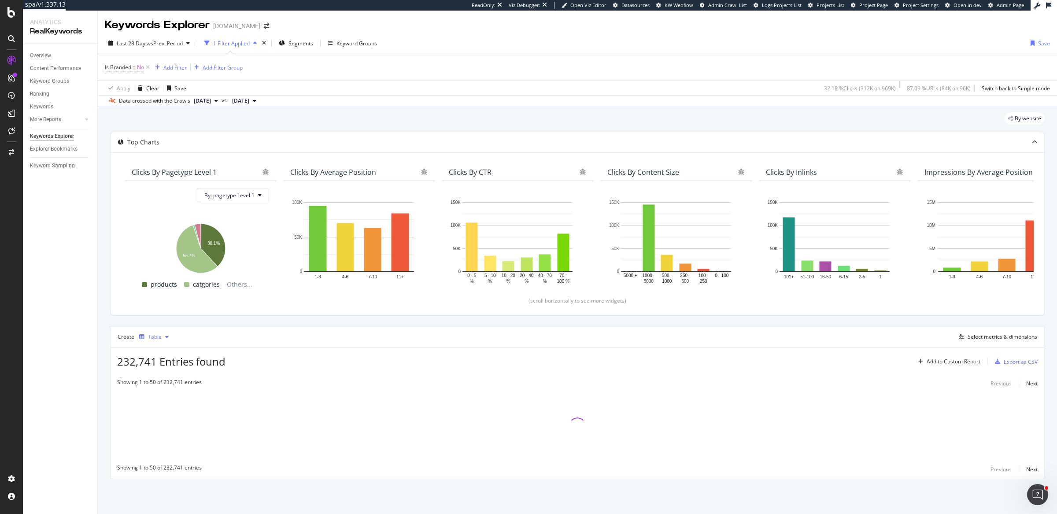
click at [147, 338] on div "button" at bounding box center [142, 336] width 12 height 5
click at [179, 367] on div "Trend" at bounding box center [166, 364] width 54 height 11
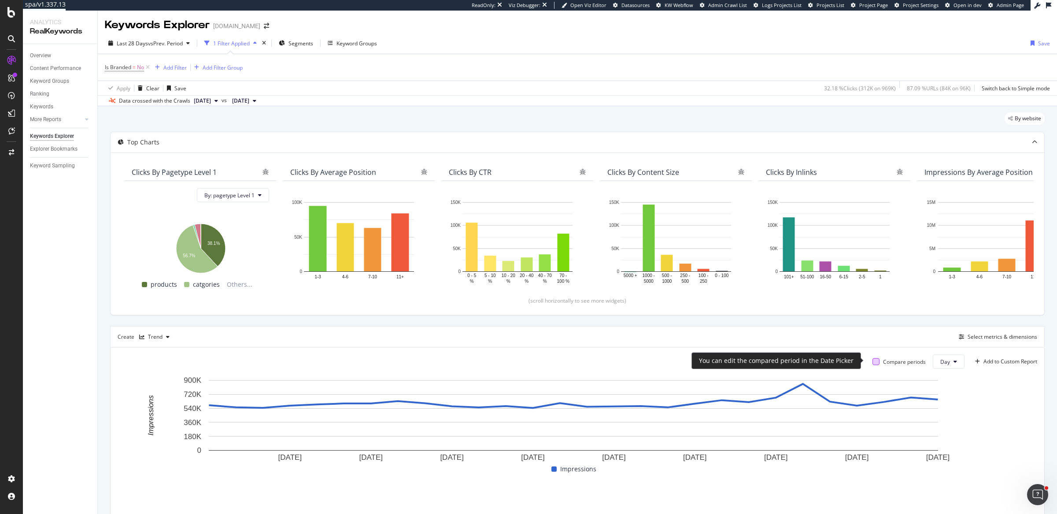
click at [872, 359] on div at bounding box center [875, 361] width 7 height 7
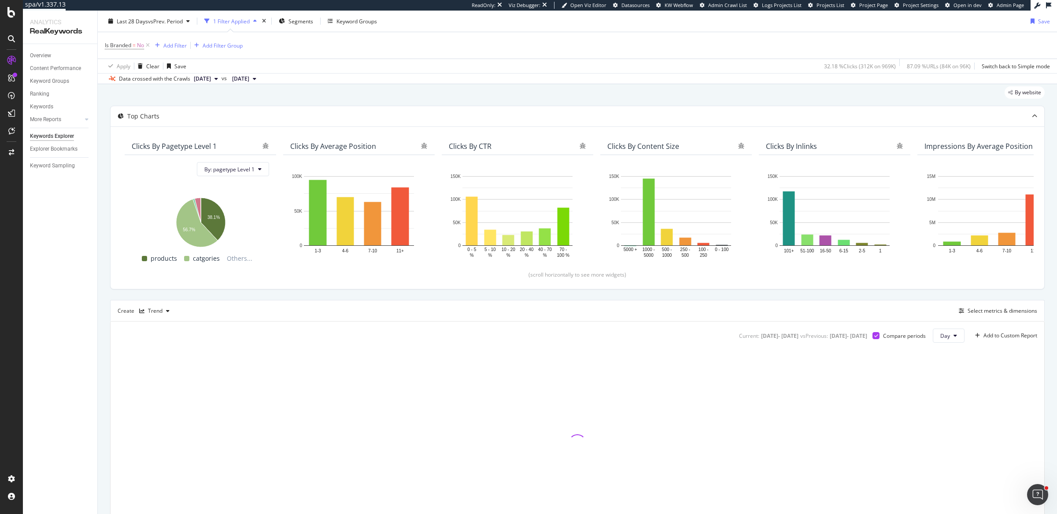
scroll to position [27, 0]
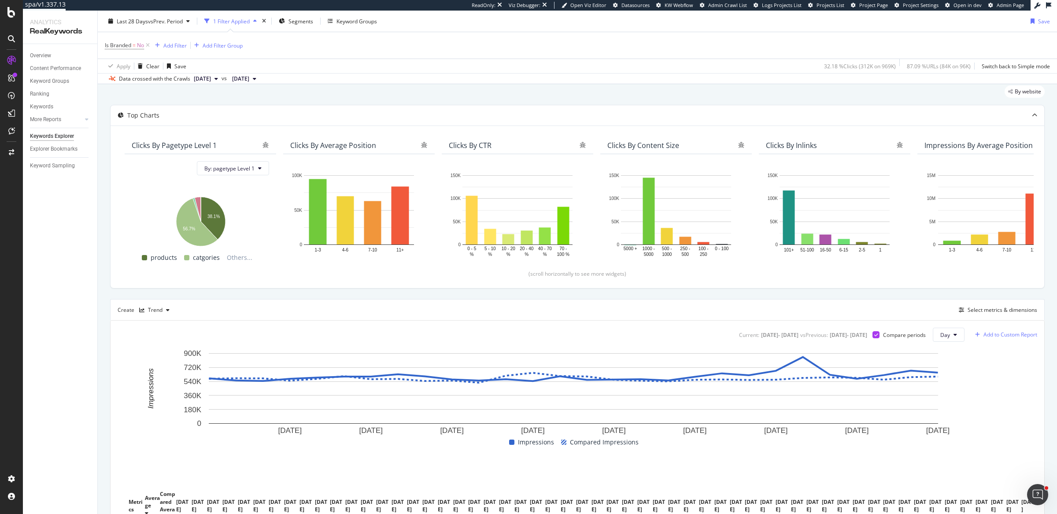
click at [998, 332] on div "Add to Custom Report" at bounding box center [1010, 334] width 54 height 5
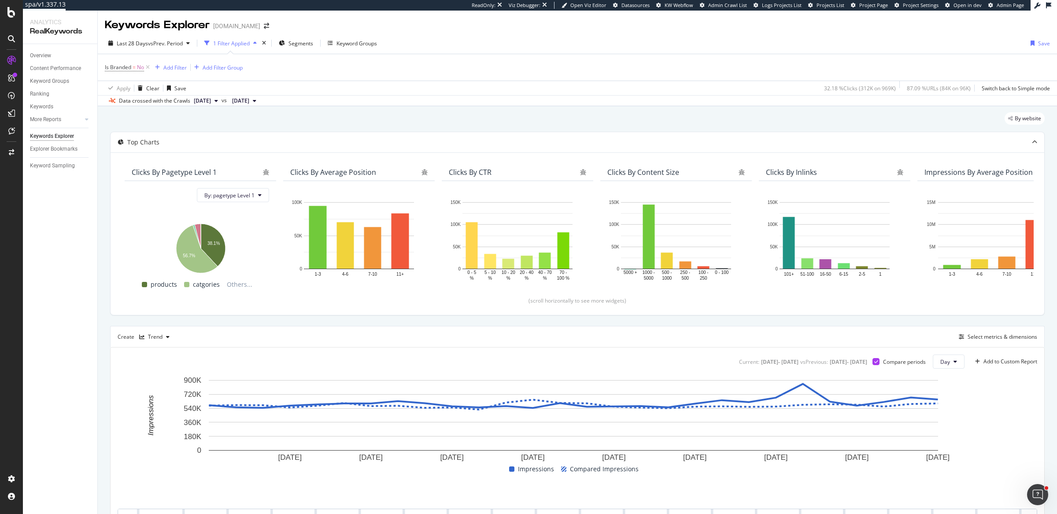
click at [990, 368] on div "Current: [DATE] - [DATE] vs Previous : [DATE] - [DATE] Compare periods Day Add …" at bounding box center [577, 458] width 933 height 222
click at [992, 360] on div "Add to Custom Report" at bounding box center [1010, 361] width 54 height 5
click at [966, 393] on div "Example Report" at bounding box center [966, 391] width 39 height 7
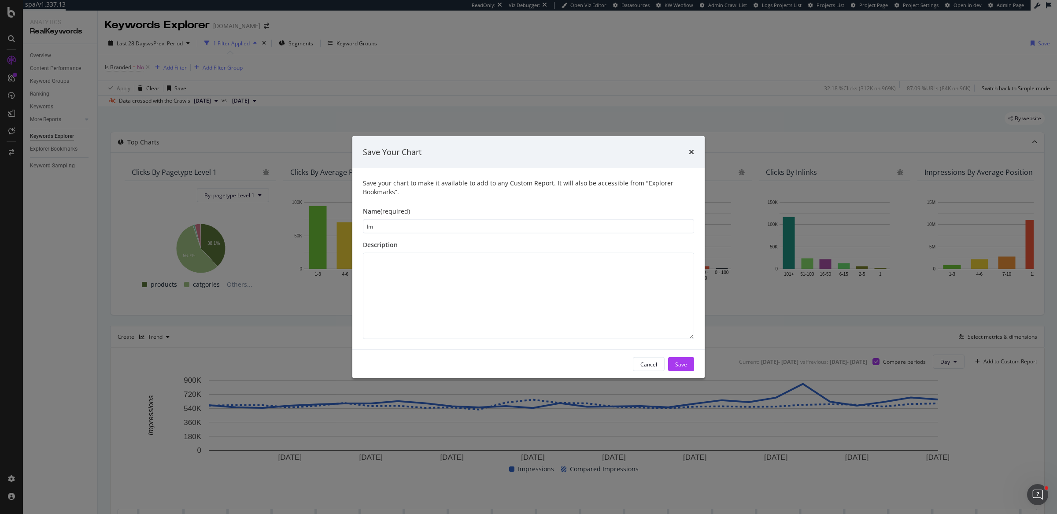
type input "I"
type input "Non-branded Impressions"
click at [676, 362] on div "Save" at bounding box center [681, 363] width 12 height 7
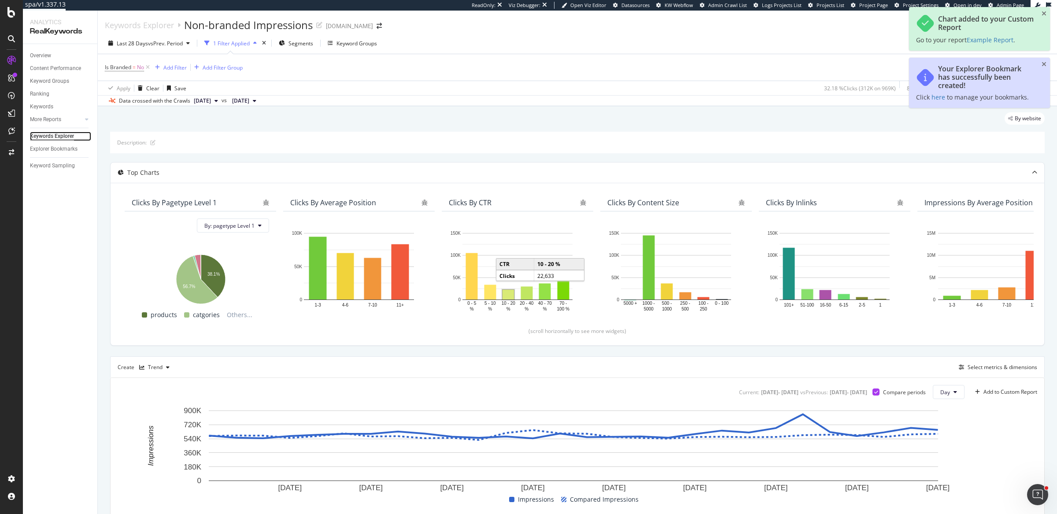
click at [62, 136] on div "Keywords Explorer" at bounding box center [52, 136] width 44 height 9
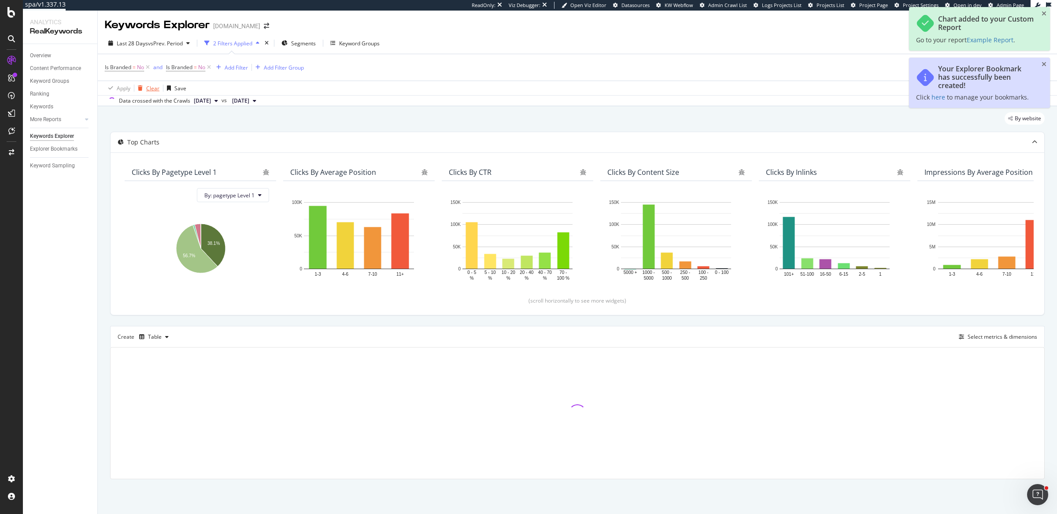
click at [149, 90] on div "Clear" at bounding box center [152, 88] width 13 height 7
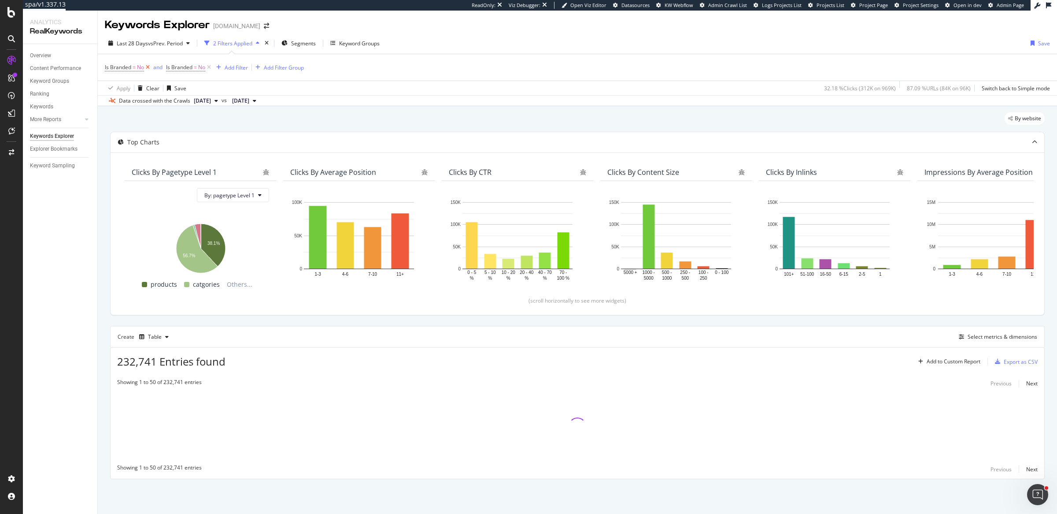
click at [149, 64] on icon at bounding box center [147, 67] width 7 height 9
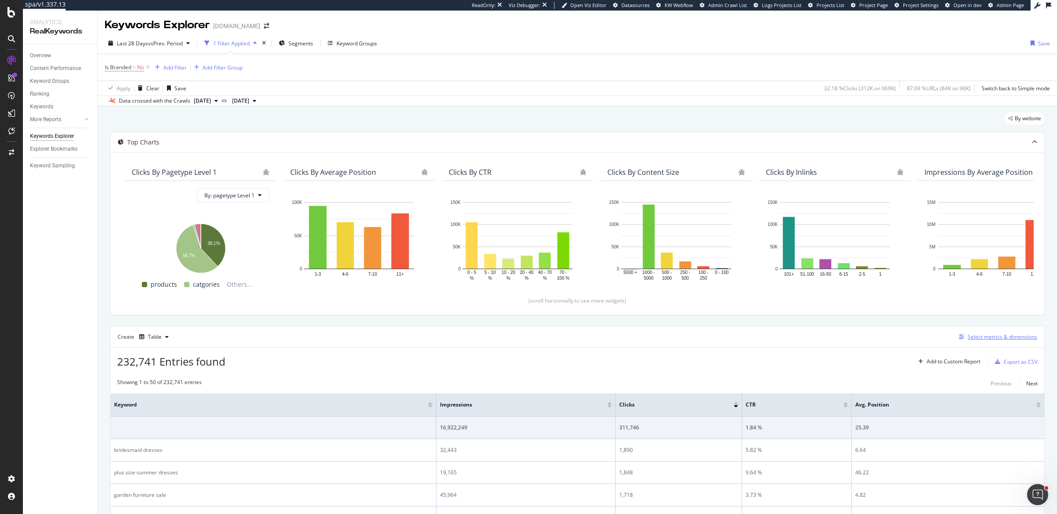
click at [978, 340] on div "Select metrics & dimensions" at bounding box center [996, 337] width 82 height 10
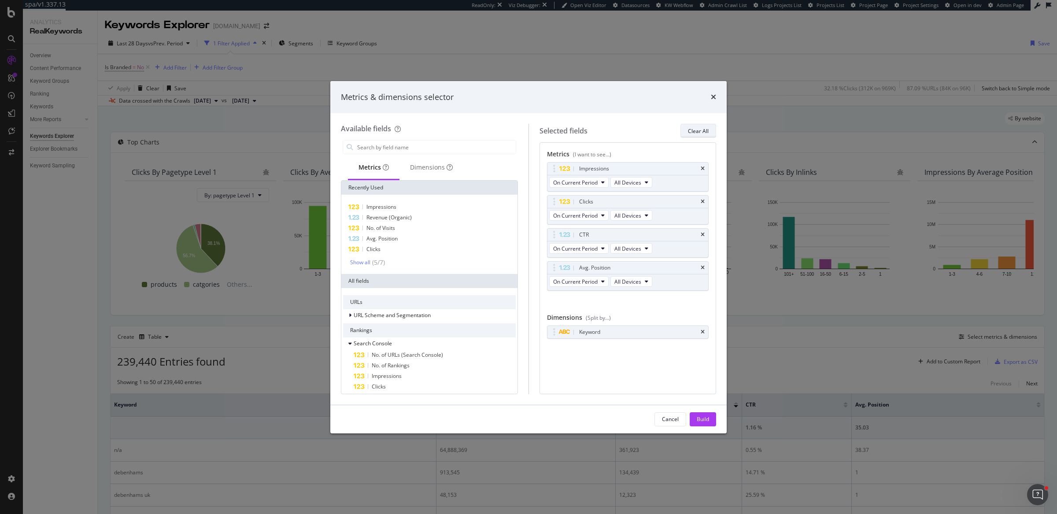
click at [700, 125] on div "Clear All" at bounding box center [698, 131] width 21 height 12
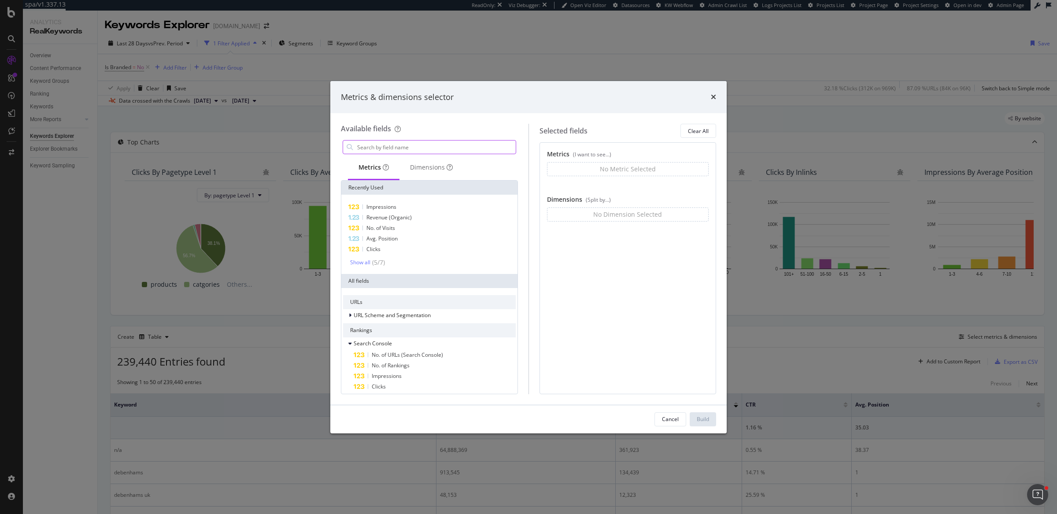
click at [409, 143] on input "modal" at bounding box center [435, 146] width 159 height 13
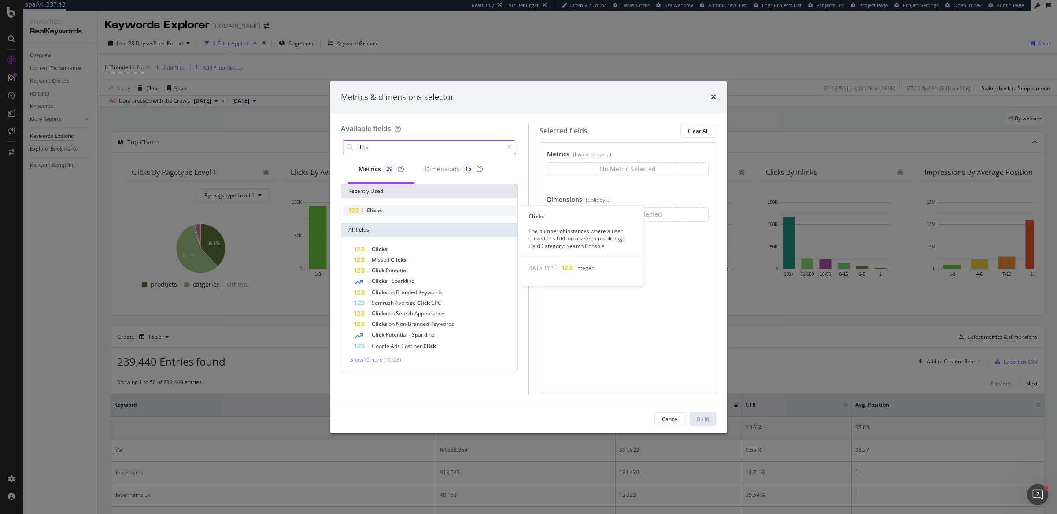
type input "click"
click at [416, 212] on div "Clicks" at bounding box center [429, 210] width 173 height 11
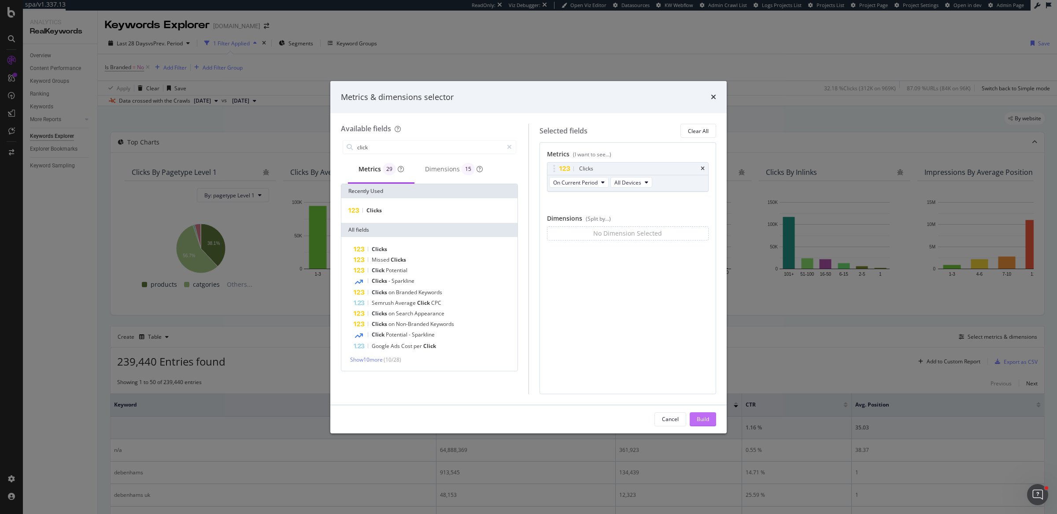
click at [703, 420] on div "Build" at bounding box center [703, 418] width 12 height 7
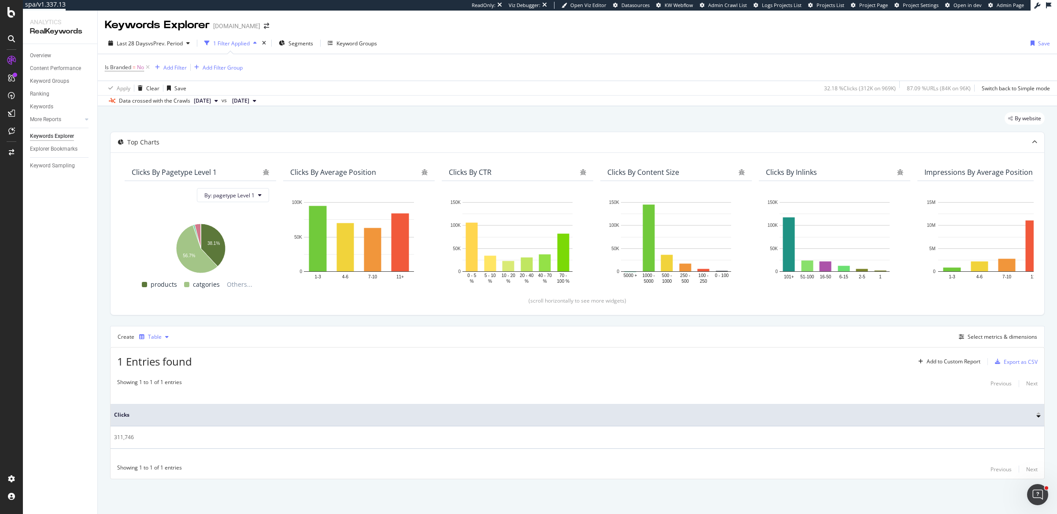
click at [153, 339] on div "Table" at bounding box center [155, 336] width 14 height 5
click at [164, 360] on div "Trend" at bounding box center [166, 364] width 54 height 11
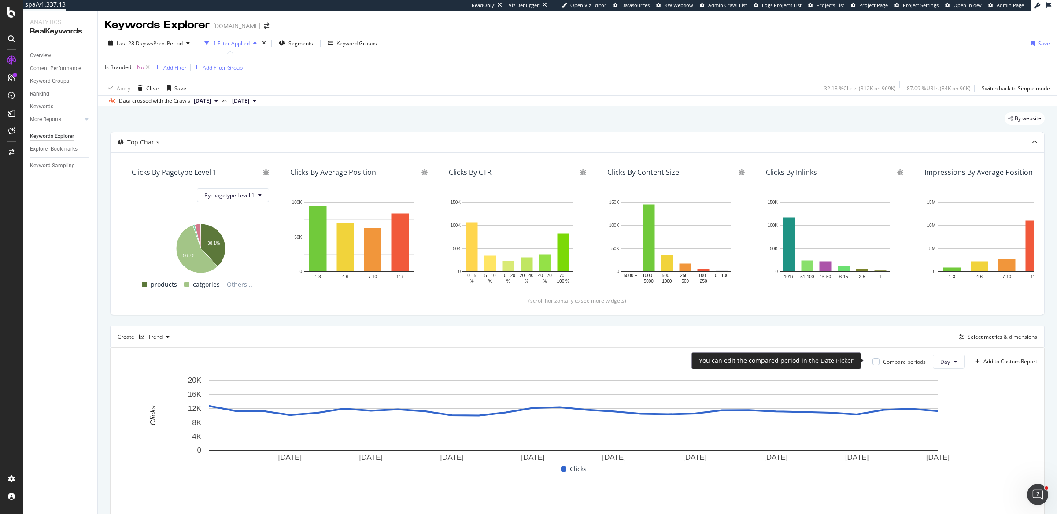
click at [884, 360] on div "Compare periods" at bounding box center [904, 361] width 43 height 7
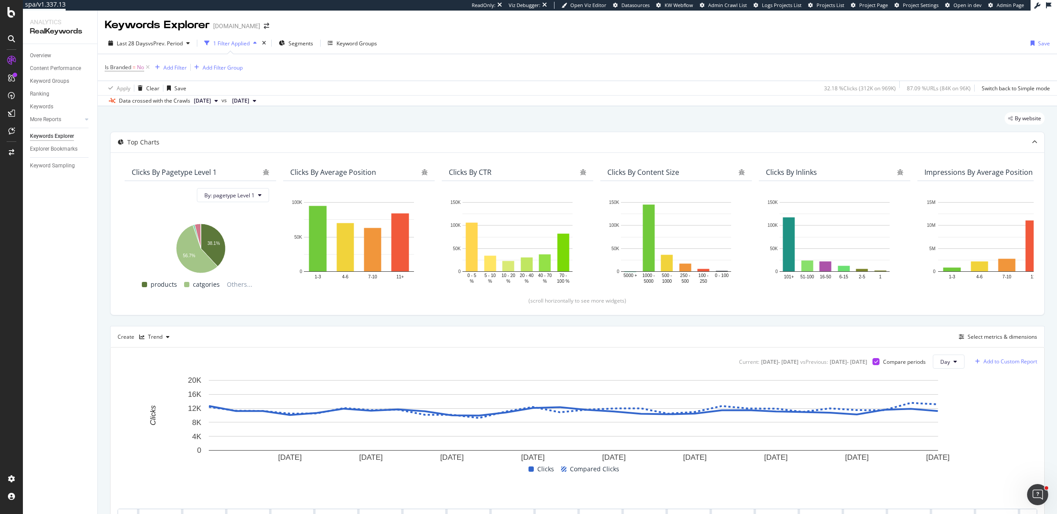
click at [1003, 359] on div "Add to Custom Report" at bounding box center [1010, 361] width 54 height 5
click at [981, 394] on div "Example Report" at bounding box center [966, 391] width 39 height 7
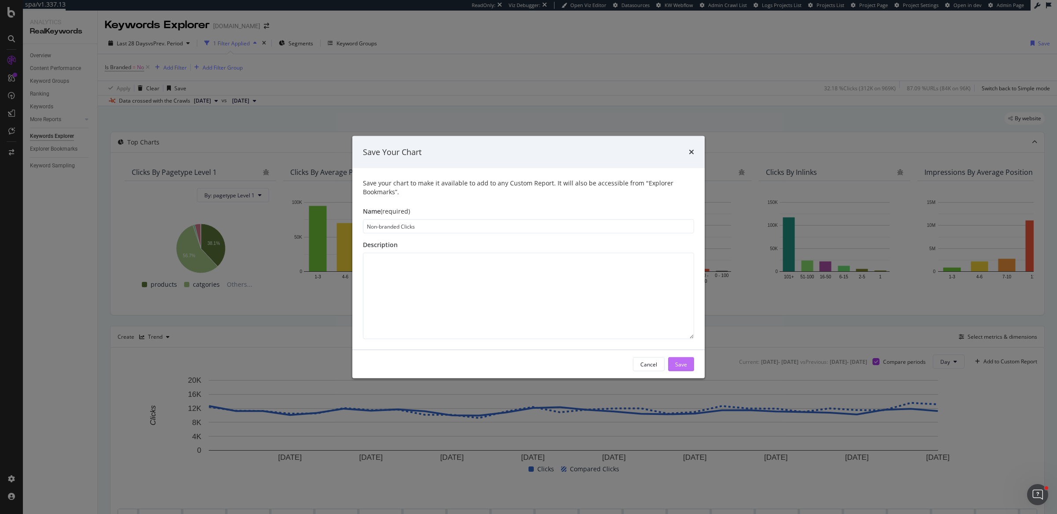
type input "Non-branded Clicks"
click at [680, 367] on div "Save" at bounding box center [681, 363] width 12 height 7
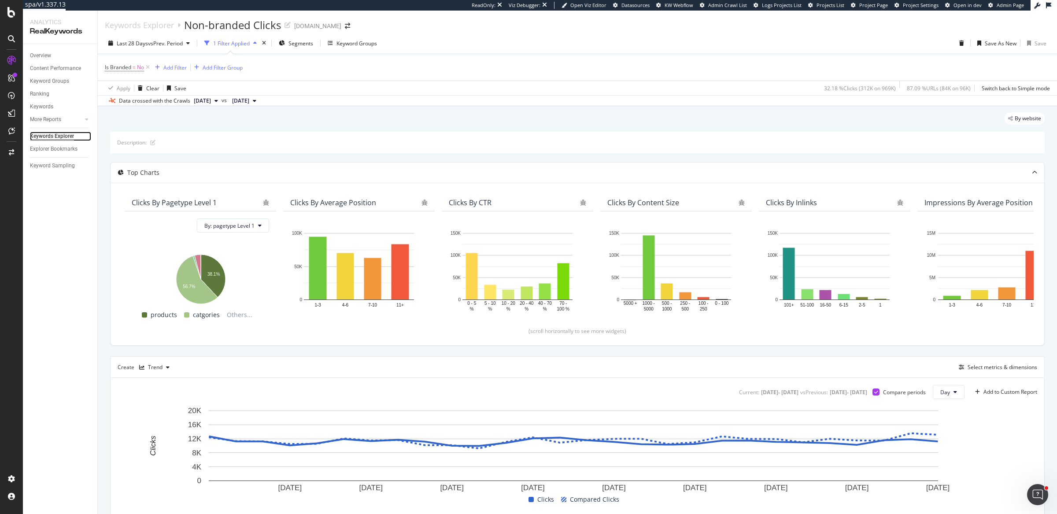
click at [72, 137] on div "Keywords Explorer" at bounding box center [52, 136] width 44 height 9
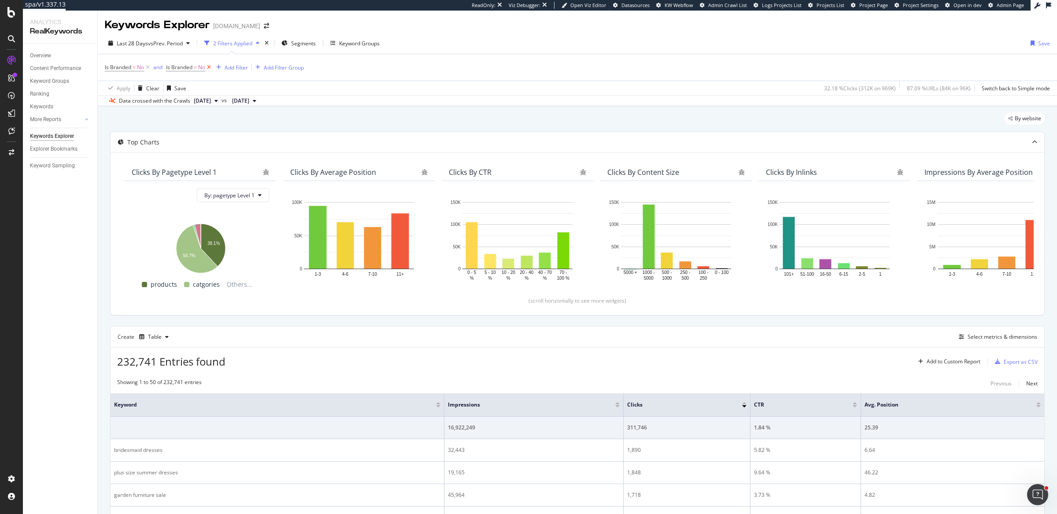
click at [209, 67] on icon at bounding box center [208, 67] width 7 height 9
click at [1006, 338] on div "Select metrics & dimensions" at bounding box center [1002, 336] width 70 height 7
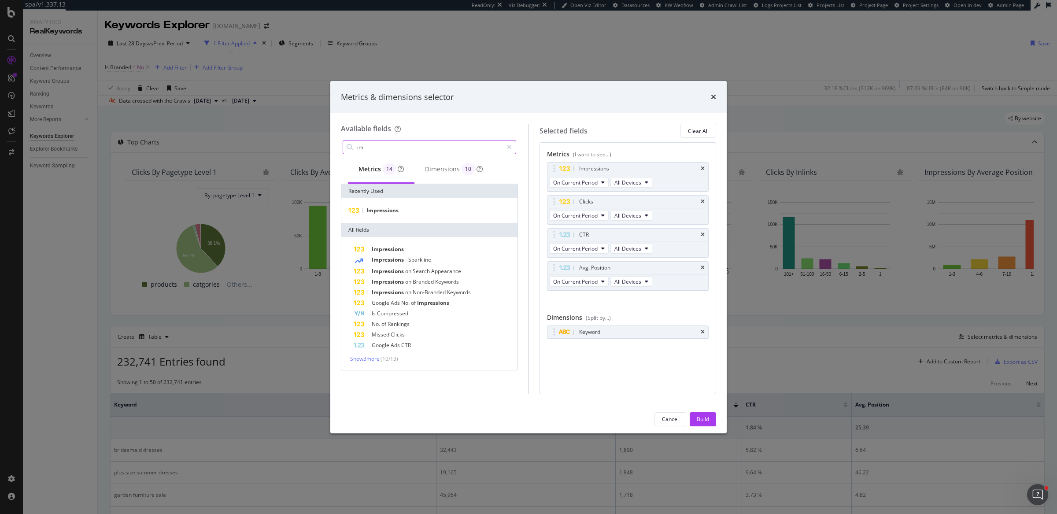
type input "i"
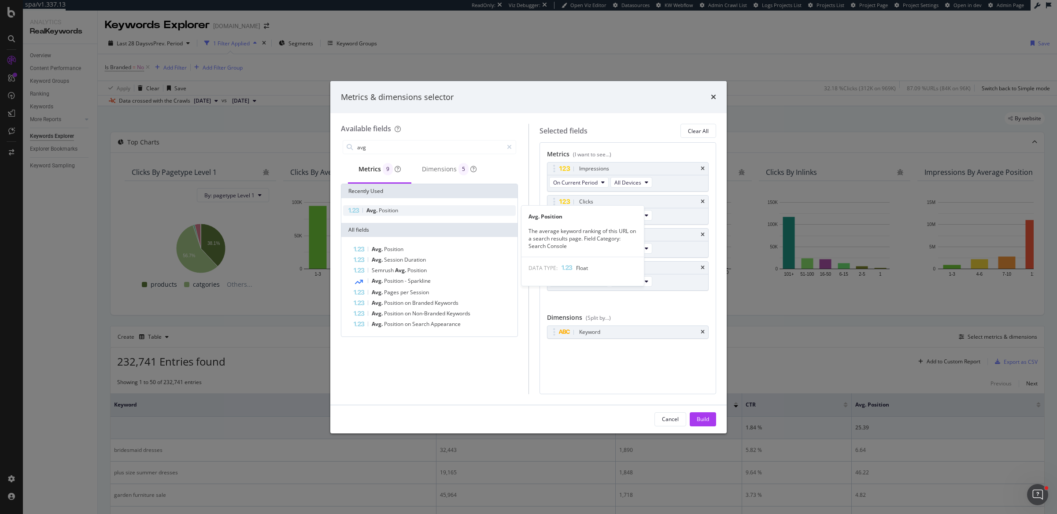
type input "avg"
click at [417, 211] on div "Avg. Position" at bounding box center [429, 210] width 173 height 11
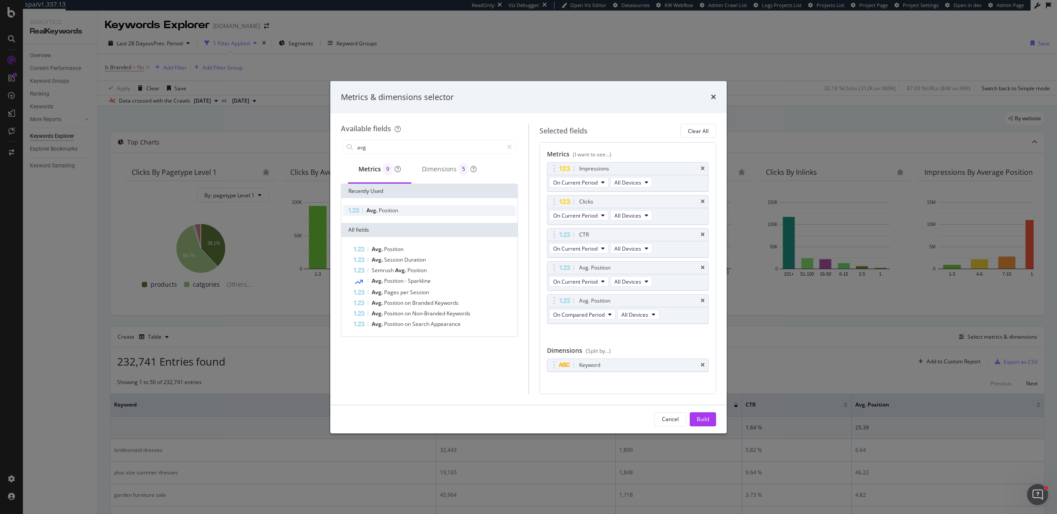
click at [417, 211] on div "Avg. Position" at bounding box center [429, 210] width 173 height 11
click at [616, 345] on span "Diff. between Periods - Percentage" at bounding box center [592, 347] width 79 height 7
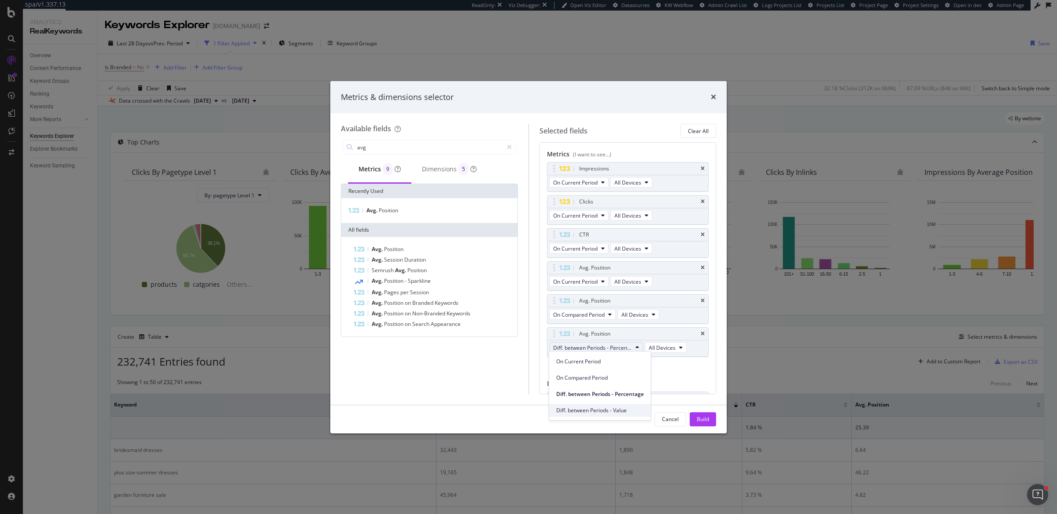
click at [586, 406] on span "Diff. between Periods - Value" at bounding box center [600, 410] width 88 height 8
click at [710, 419] on button "Build" at bounding box center [703, 419] width 26 height 14
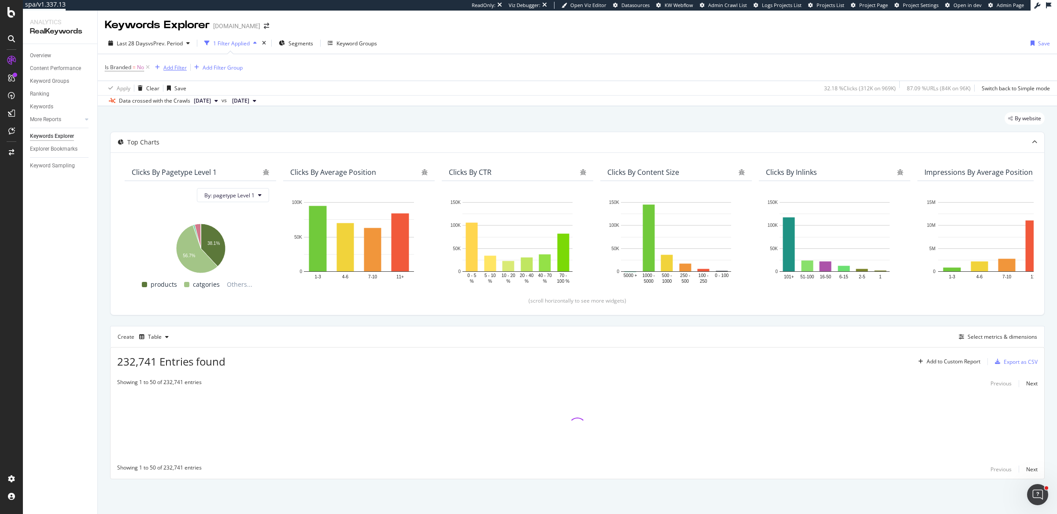
click at [186, 66] on div "Add Filter" at bounding box center [174, 67] width 23 height 7
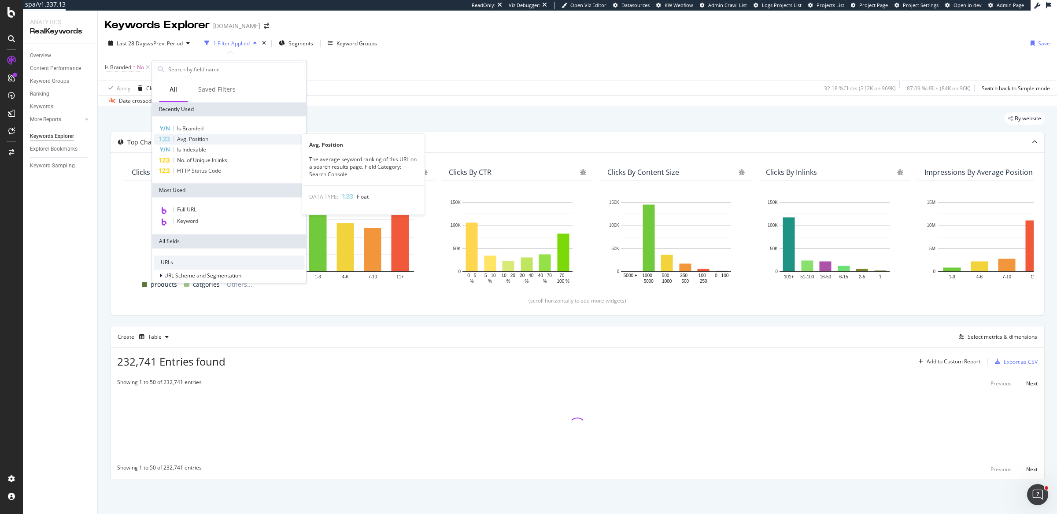
click at [193, 136] on span "Avg. Position" at bounding box center [192, 138] width 31 height 7
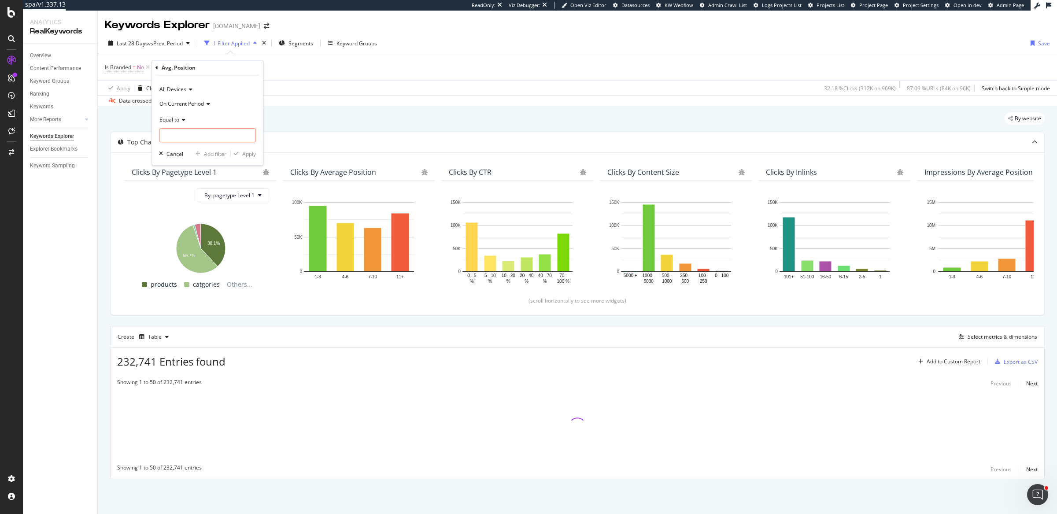
click at [202, 99] on div "On Current Period" at bounding box center [207, 103] width 97 height 14
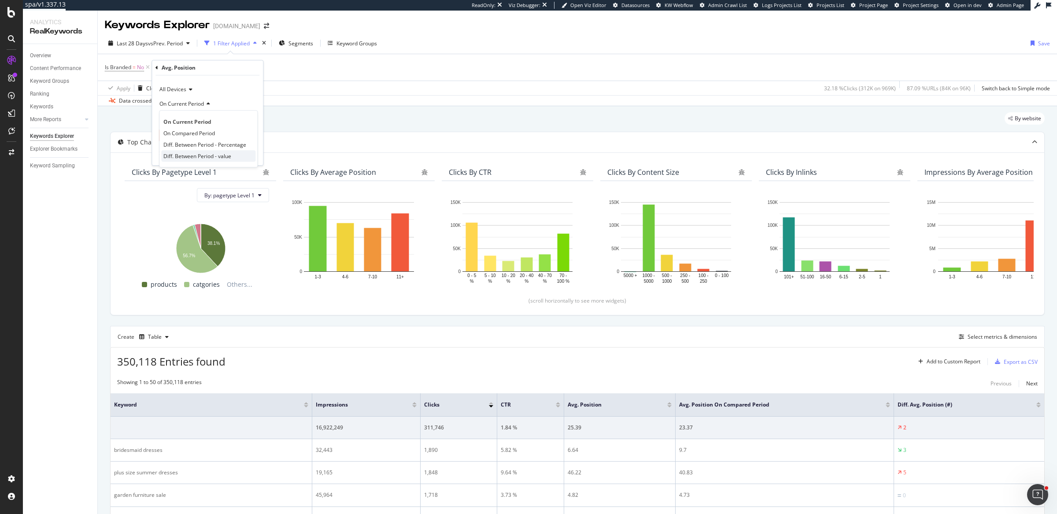
click at [205, 156] on span "Diff. Between Period - value" at bounding box center [197, 155] width 68 height 7
click at [183, 122] on div "Equal to" at bounding box center [207, 119] width 97 height 14
drag, startPoint x: 191, startPoint y: 183, endPoint x: 193, endPoint y: 136, distance: 46.7
click at [191, 183] on span "Greater than" at bounding box center [179, 183] width 32 height 7
click at [194, 130] on input "number" at bounding box center [207, 135] width 97 height 14
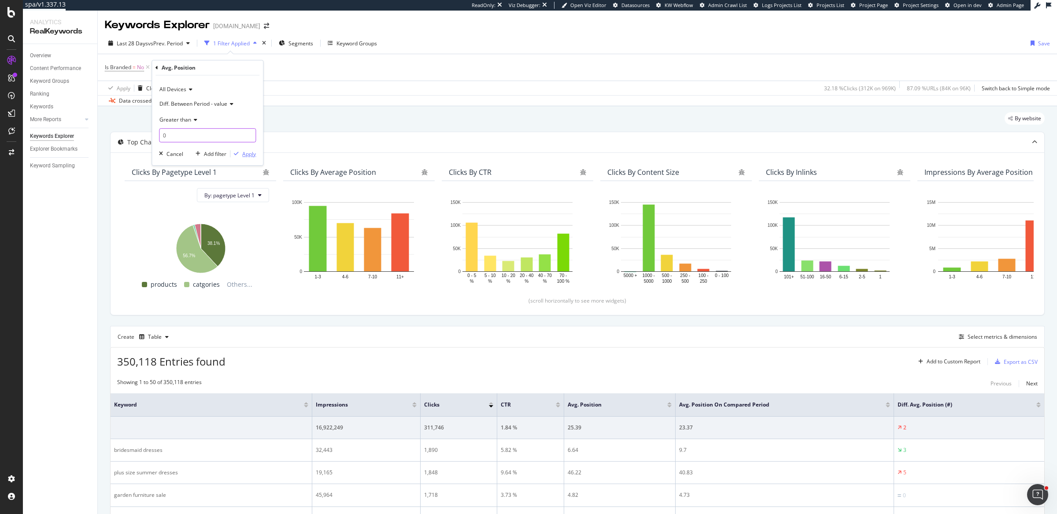
type input "0"
click at [247, 154] on div "Apply" at bounding box center [249, 153] width 14 height 7
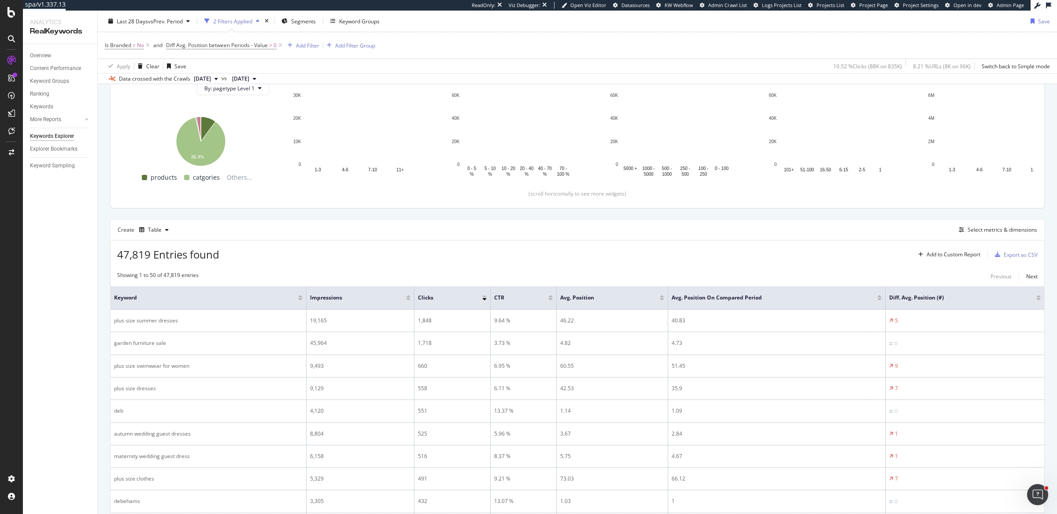
scroll to position [105, 0]
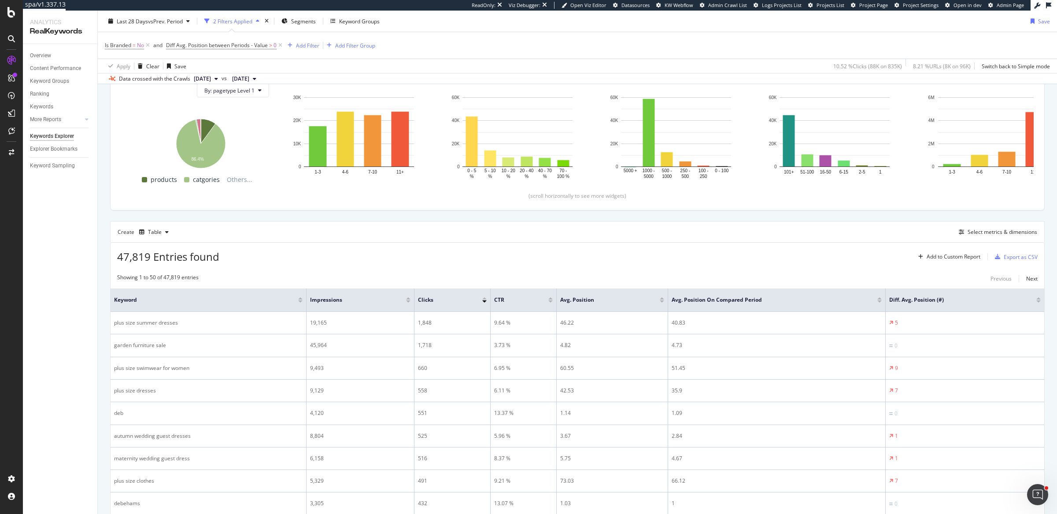
click at [1036, 297] on div at bounding box center [1038, 298] width 4 height 2
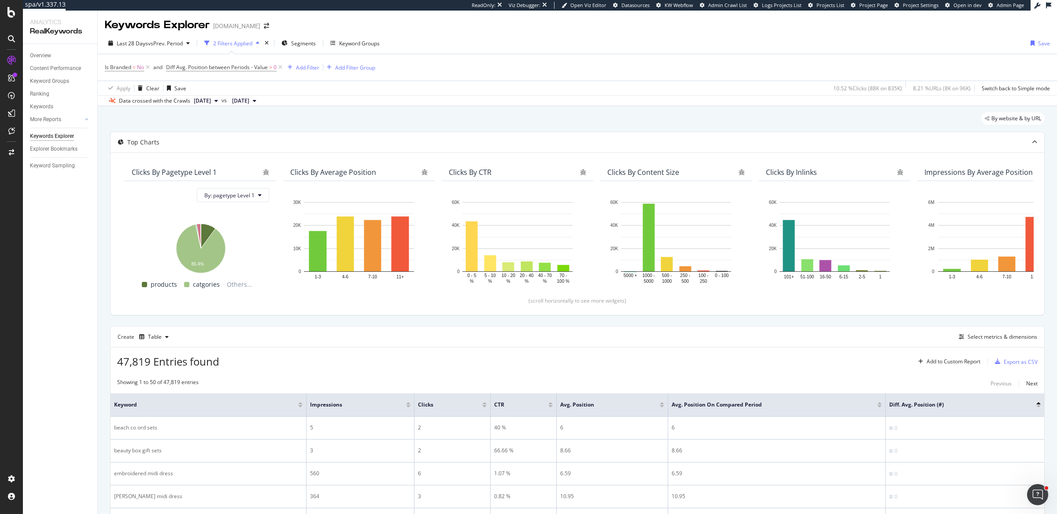
click at [237, 71] on span "Diff Avg. Position between Periods - Value > 0" at bounding box center [225, 67] width 118 height 12
click at [238, 70] on span "Diff Avg. Position between Periods - Value" at bounding box center [217, 66] width 102 height 7
click at [192, 133] on input "0" at bounding box center [222, 134] width 97 height 14
type input "1"
drag, startPoint x: 264, startPoint y: 151, endPoint x: 692, endPoint y: 116, distance: 429.9
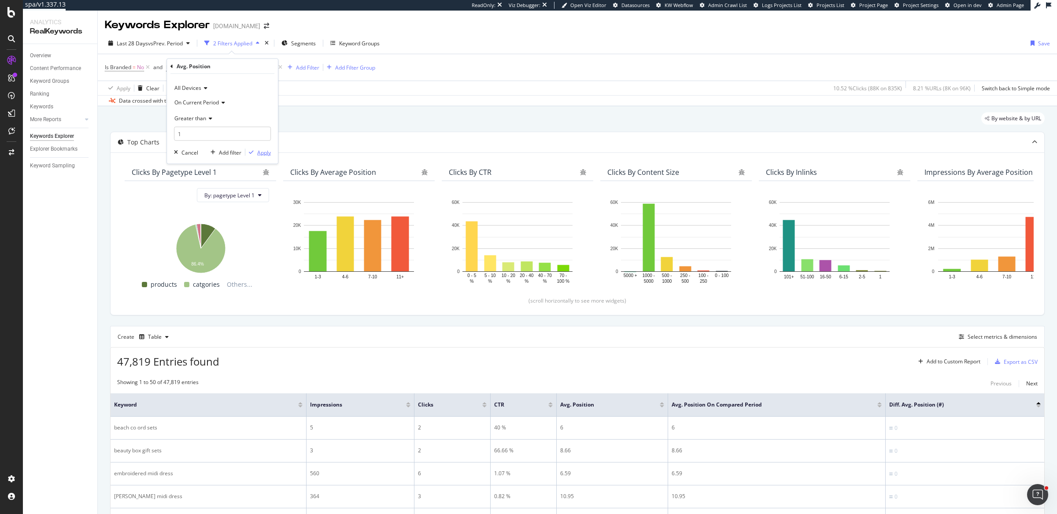
click at [264, 151] on div "Apply" at bounding box center [264, 151] width 14 height 7
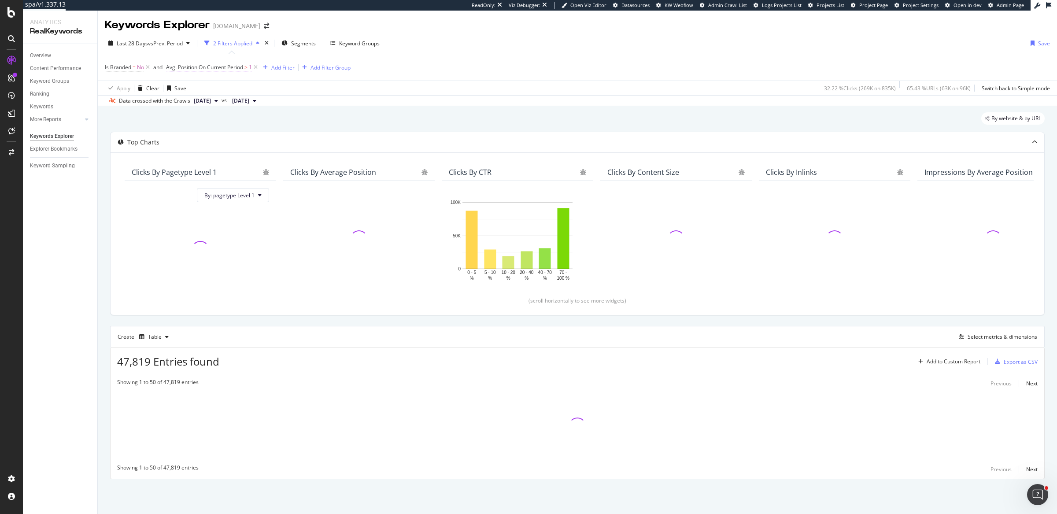
click at [223, 67] on span "Avg. Position On Current Period" at bounding box center [204, 66] width 77 height 7
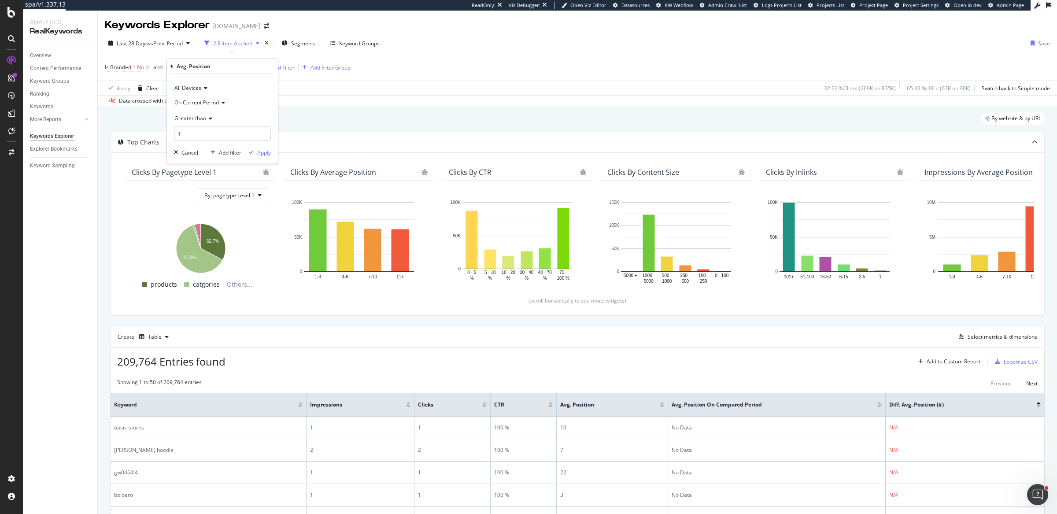
click at [206, 102] on span "On Current Period" at bounding box center [196, 101] width 44 height 7
click at [198, 157] on span "Diff. Between Period - value" at bounding box center [212, 154] width 68 height 7
click at [190, 121] on span "Greater than" at bounding box center [190, 117] width 32 height 7
drag, startPoint x: 194, startPoint y: 192, endPoint x: 207, endPoint y: 154, distance: 40.0
click at [194, 192] on span "Greater than or equal to" at bounding box center [207, 192] width 59 height 7
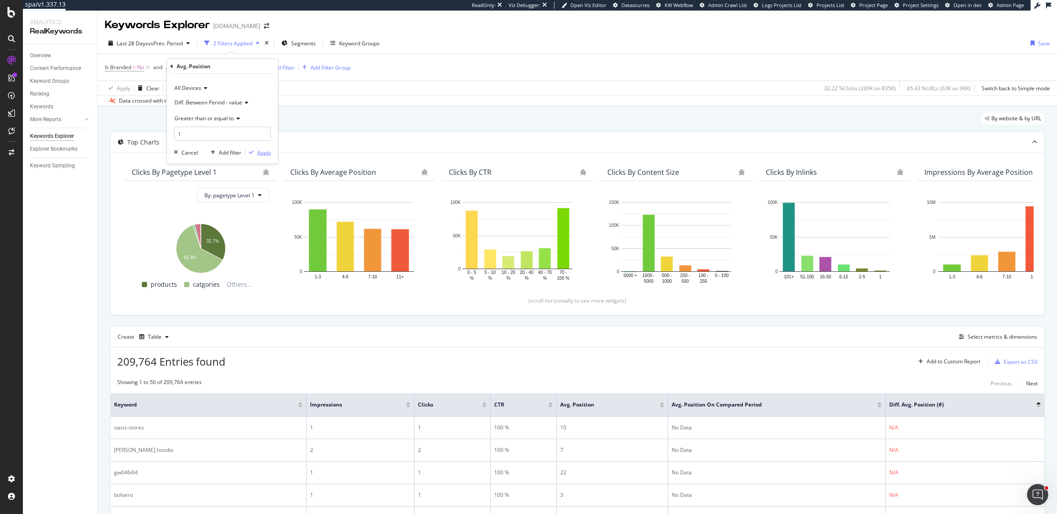
click at [265, 153] on div "Apply" at bounding box center [264, 151] width 14 height 7
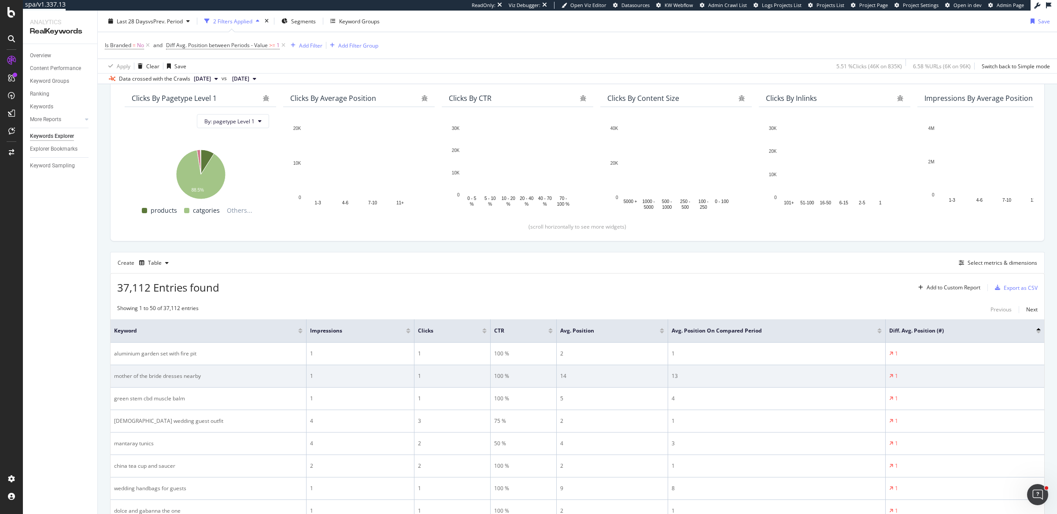
scroll to position [82, 0]
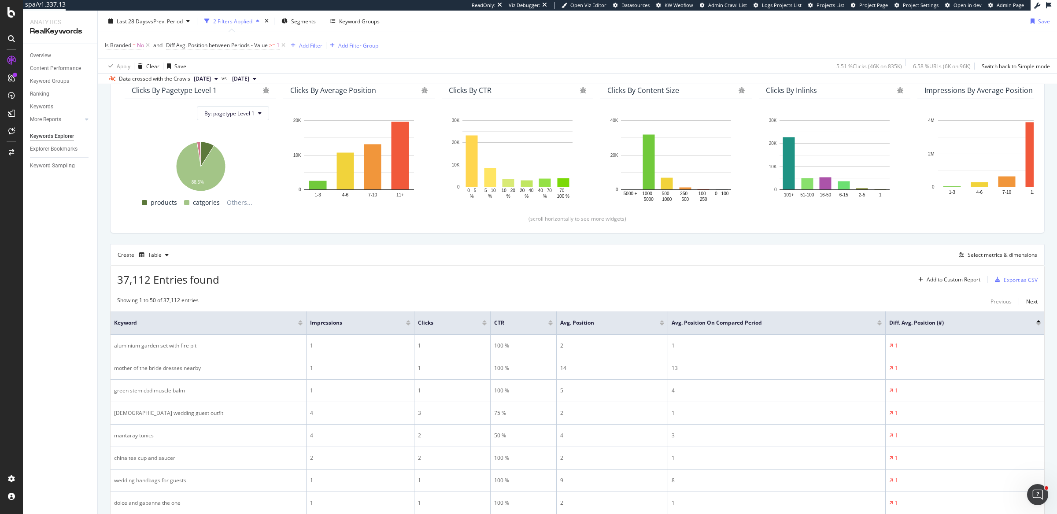
click at [1036, 323] on div at bounding box center [1038, 324] width 4 height 2
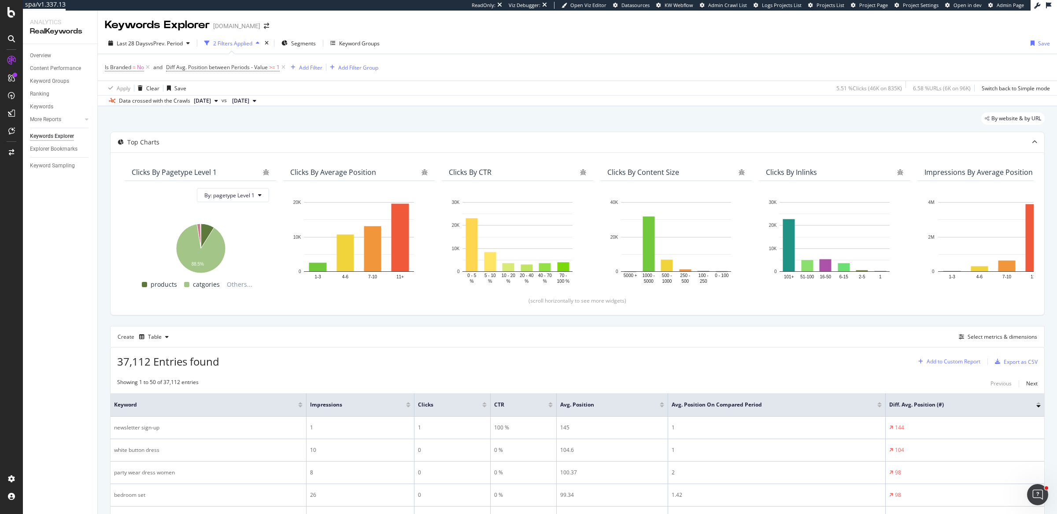
click at [956, 364] on div "Add to Custom Report" at bounding box center [953, 361] width 54 height 5
click at [934, 391] on div "Example Report" at bounding box center [937, 391] width 39 height 7
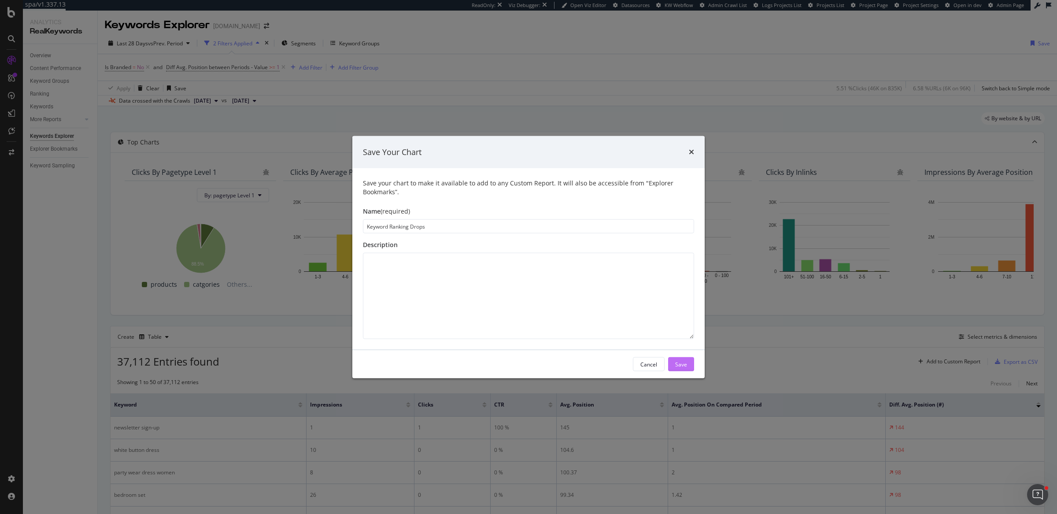
type input "Keyword Ranking Drops"
click at [683, 360] on div "Save" at bounding box center [681, 364] width 12 height 13
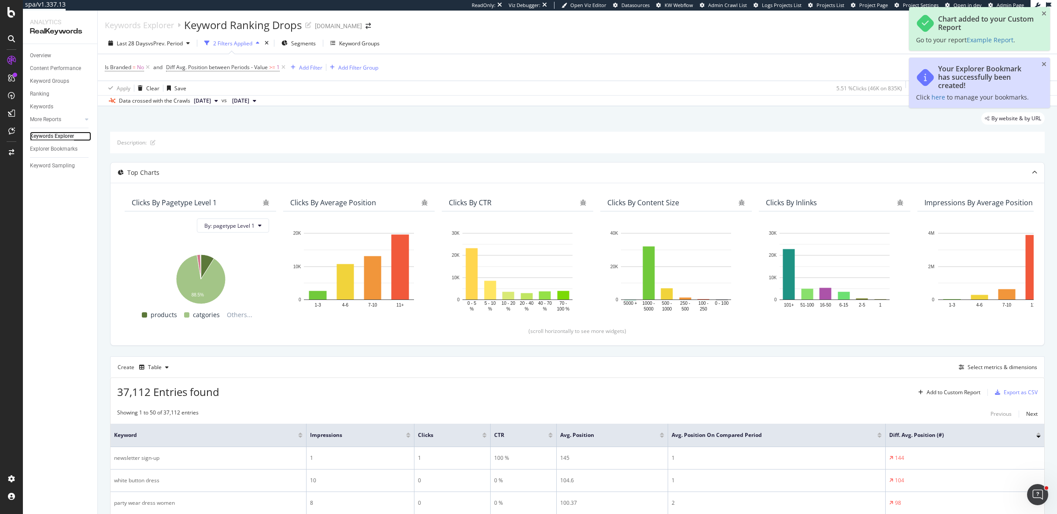
click at [50, 138] on div "Keywords Explorer" at bounding box center [52, 136] width 44 height 9
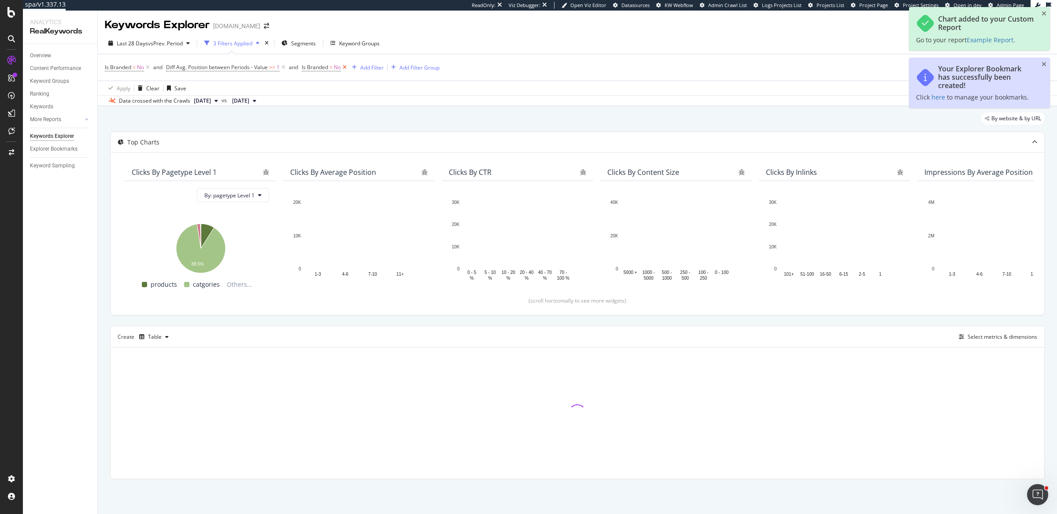
click at [347, 65] on icon at bounding box center [344, 67] width 7 height 9
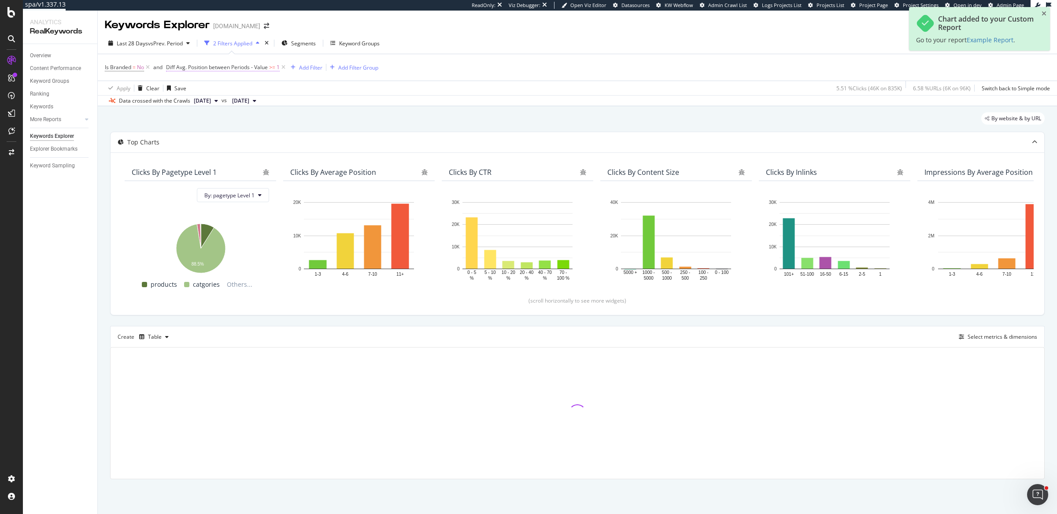
click at [233, 66] on span "Diff Avg. Position between Periods - Value" at bounding box center [217, 66] width 102 height 7
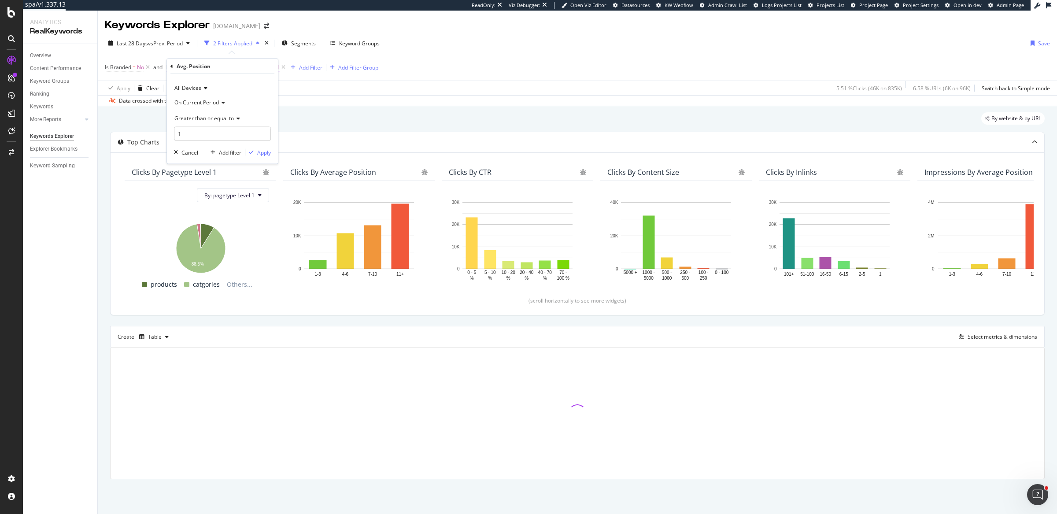
click at [233, 66] on div "Avg. Position" at bounding box center [222, 66] width 104 height 15
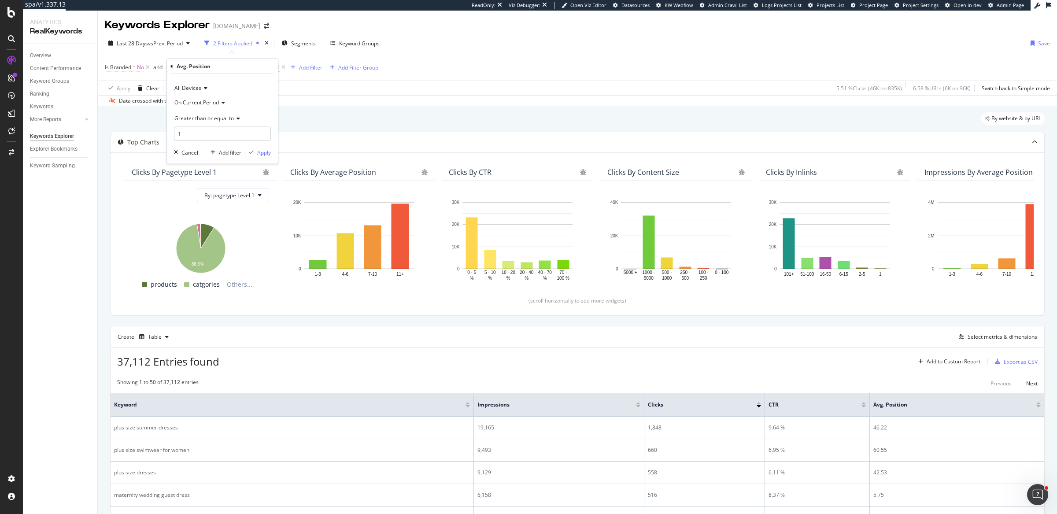
click at [205, 115] on span "Greater than or equal to" at bounding box center [203, 117] width 59 height 7
click at [209, 172] on span "Less than or equal to" at bounding box center [203, 169] width 51 height 7
click at [261, 149] on div "Apply" at bounding box center [264, 151] width 14 height 7
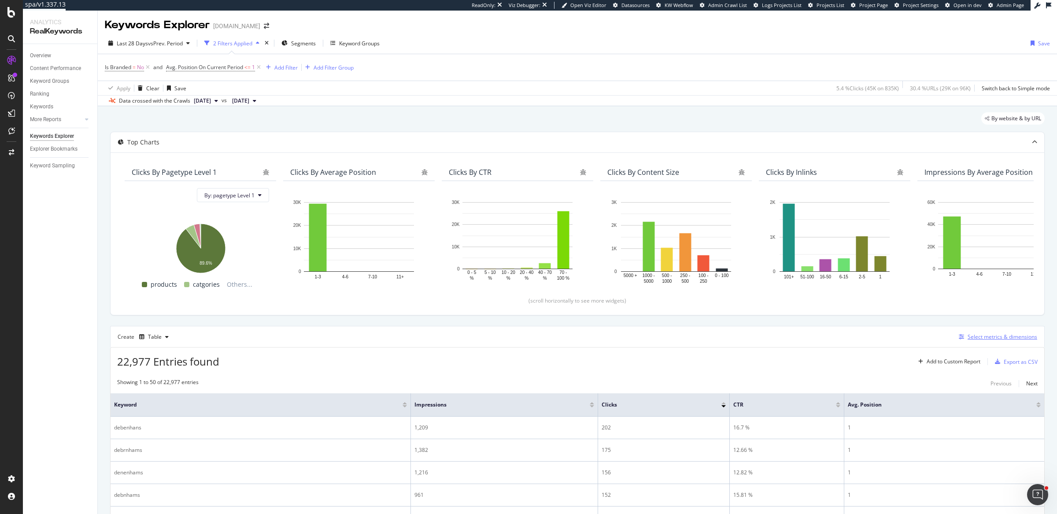
click at [967, 334] on div "Select metrics & dimensions" at bounding box center [1002, 336] width 70 height 7
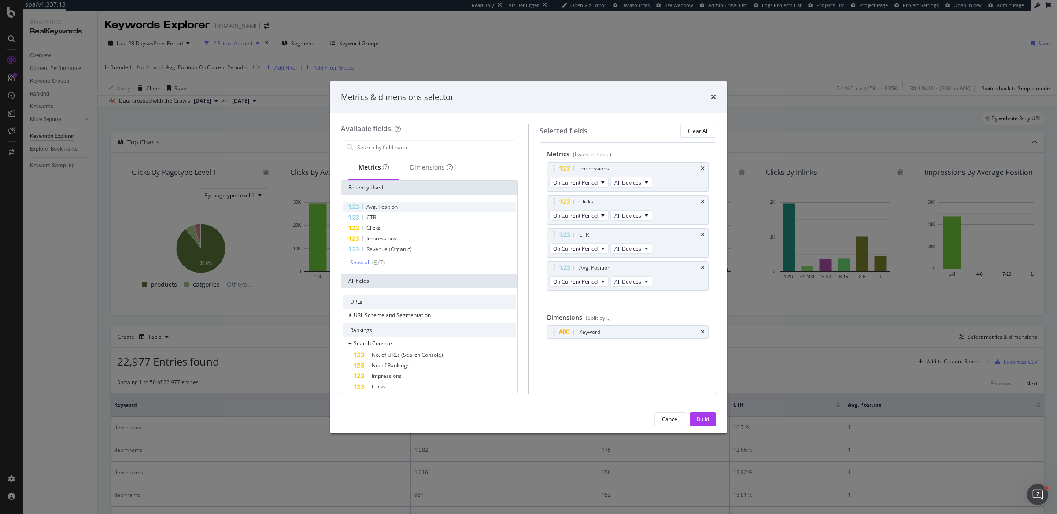
click at [386, 205] on span "Avg. Position" at bounding box center [381, 206] width 31 height 7
click at [634, 344] on button "Diff. between Periods - Percentage" at bounding box center [596, 347] width 94 height 11
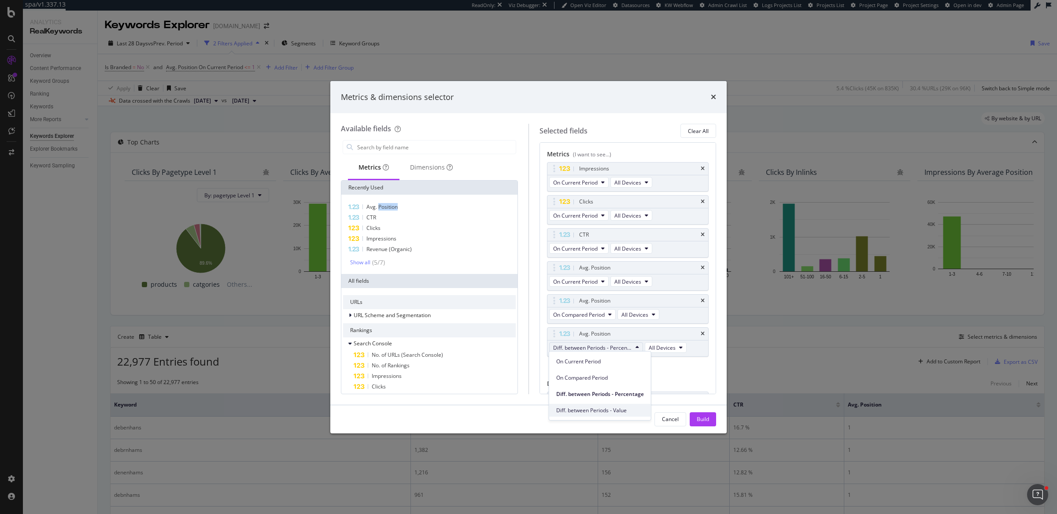
click at [595, 410] on span "Diff. between Periods - Value" at bounding box center [600, 410] width 88 height 8
click at [698, 422] on div "Build" at bounding box center [703, 418] width 12 height 7
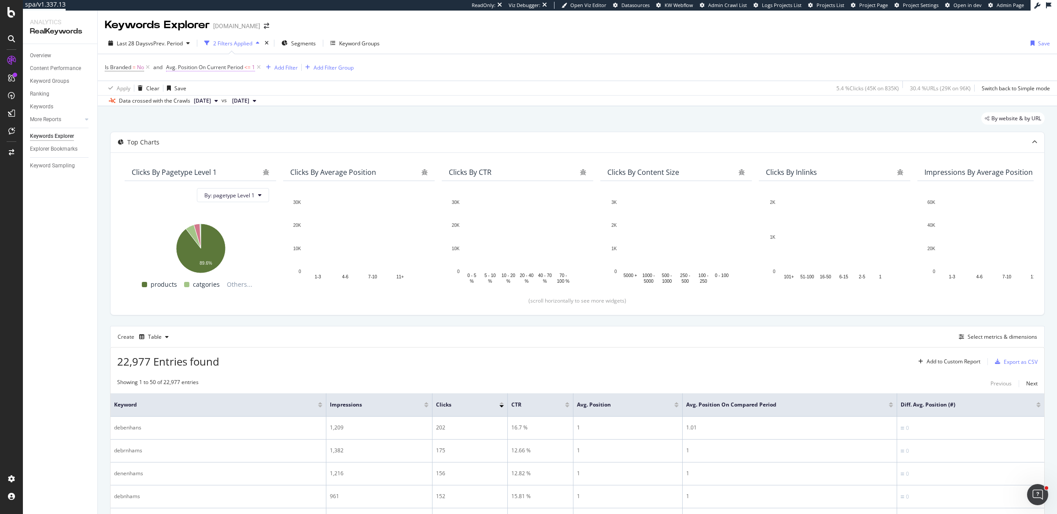
click at [204, 69] on span "Avg. Position On Current Period" at bounding box center [204, 66] width 77 height 7
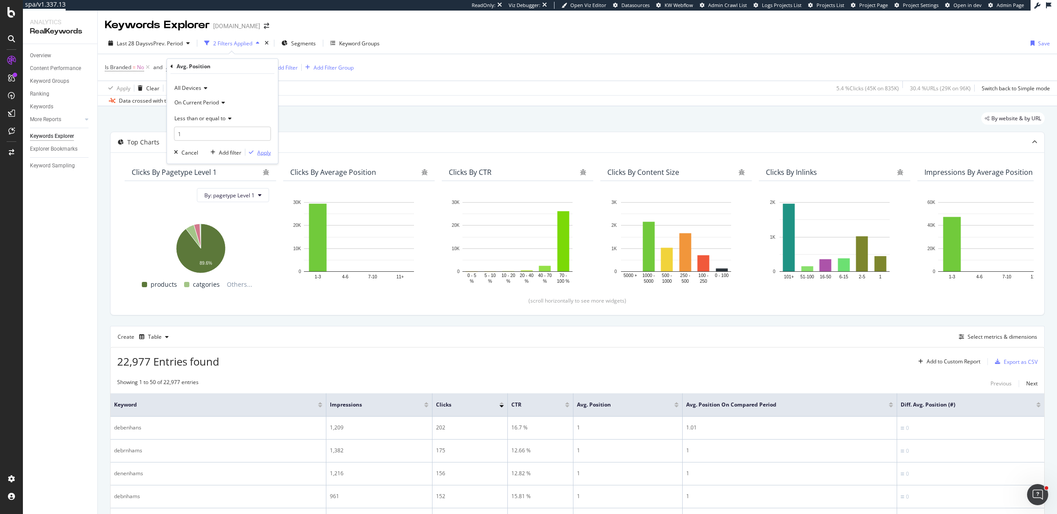
click at [259, 150] on div "Apply" at bounding box center [264, 151] width 14 height 7
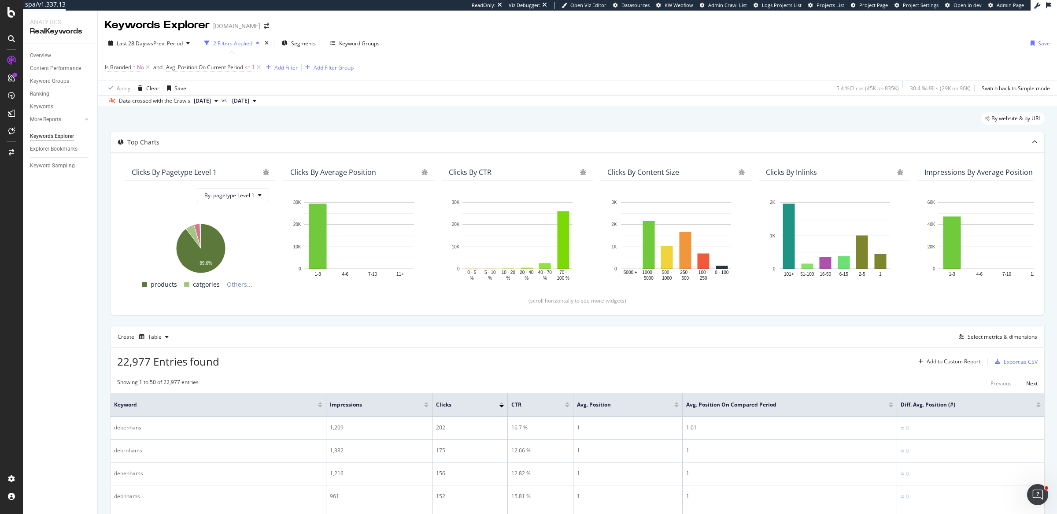
click at [1036, 405] on div at bounding box center [1038, 406] width 4 height 2
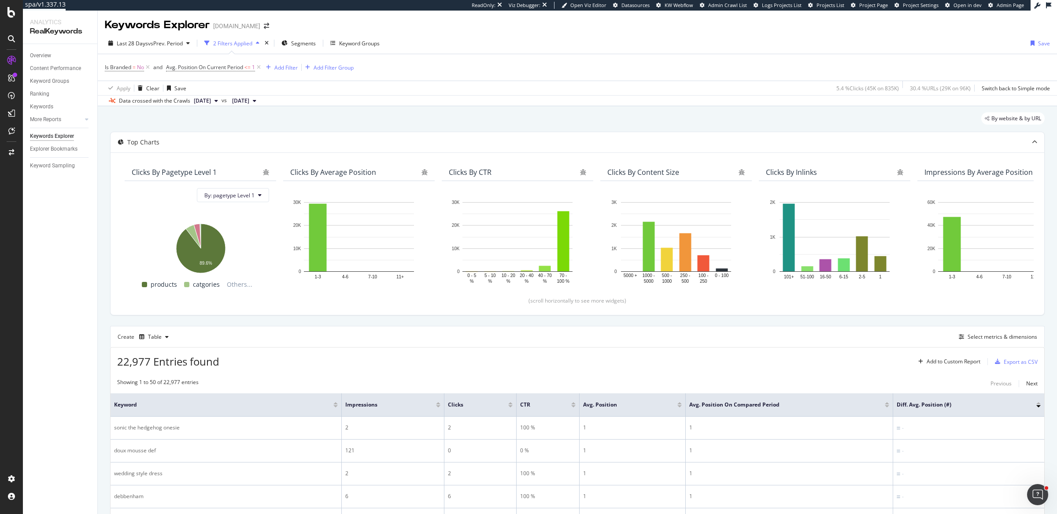
click at [1036, 402] on div at bounding box center [1038, 403] width 4 height 2
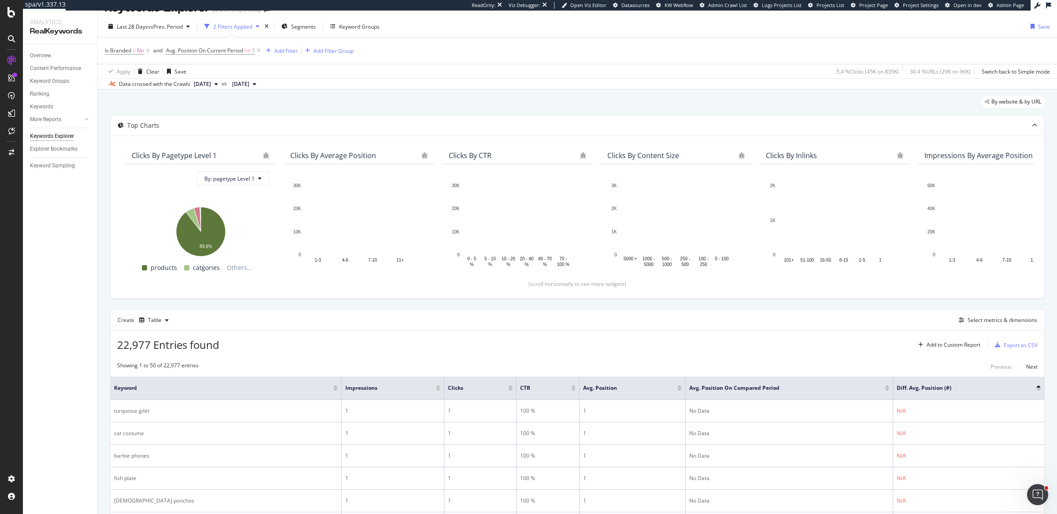
scroll to position [31, 0]
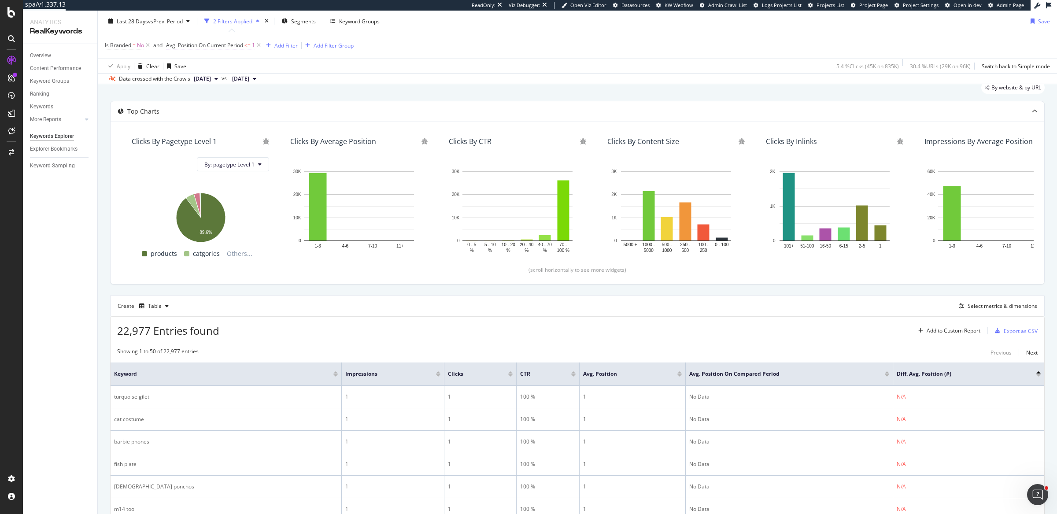
click at [221, 46] on span "Avg. Position On Current Period" at bounding box center [204, 44] width 77 height 7
click at [217, 114] on input "1" at bounding box center [222, 111] width 97 height 14
type input "0"
click at [251, 129] on icon "button" at bounding box center [251, 129] width 5 height 5
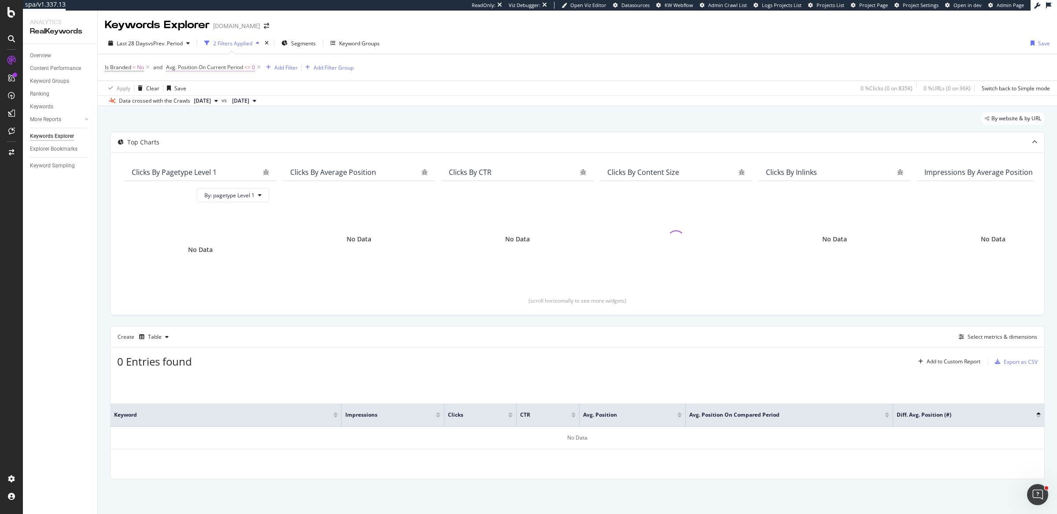
click at [228, 64] on span "Avg. Position On Current Period" at bounding box center [204, 66] width 77 height 7
click at [203, 129] on input "0" at bounding box center [222, 134] width 97 height 14
type input "2"
click at [255, 155] on div "Apply" at bounding box center [258, 152] width 26 height 8
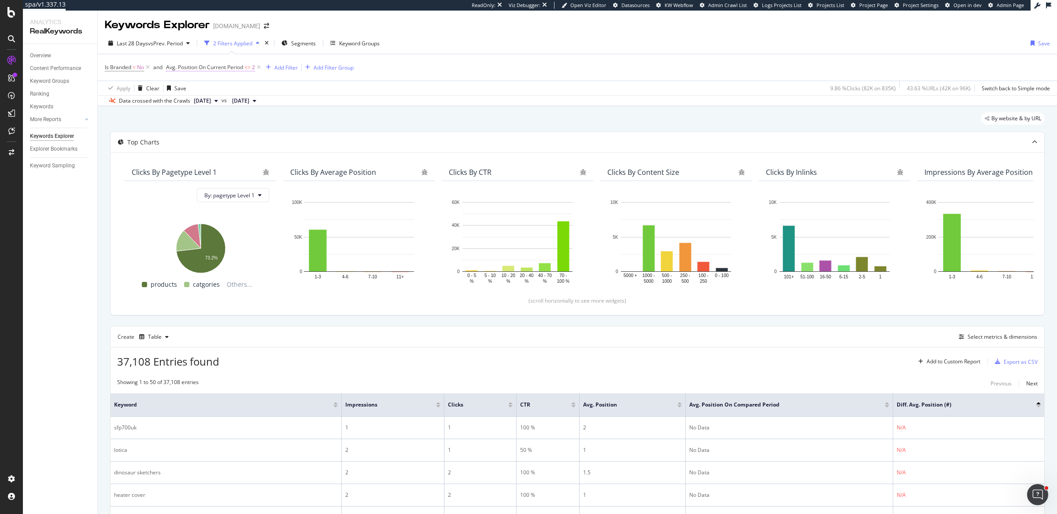
click at [204, 70] on span "Avg. Position On Current Period" at bounding box center [204, 66] width 77 height 7
click at [210, 98] on span "On Current Period" at bounding box center [196, 101] width 44 height 7
click at [218, 118] on span "On Current Period" at bounding box center [202, 119] width 48 height 7
click at [214, 121] on div "Less than or equal to" at bounding box center [222, 118] width 97 height 14
click at [214, 98] on span "On Current Period" at bounding box center [196, 101] width 44 height 7
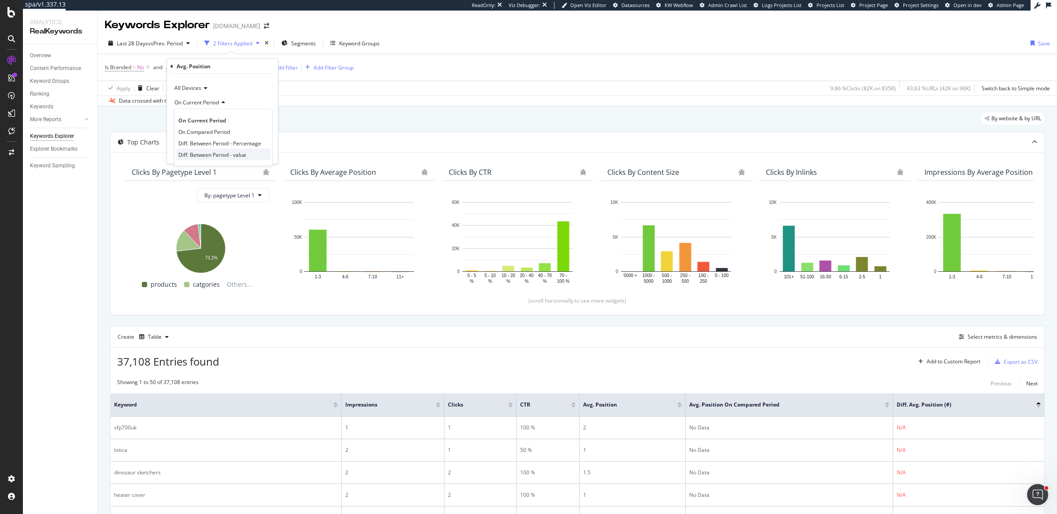
click at [209, 151] on span "Diff. Between Period - value" at bounding box center [212, 154] width 68 height 7
click at [202, 136] on input "2" at bounding box center [222, 134] width 97 height 14
type input "1"
click at [257, 153] on div "Apply" at bounding box center [264, 151] width 14 height 7
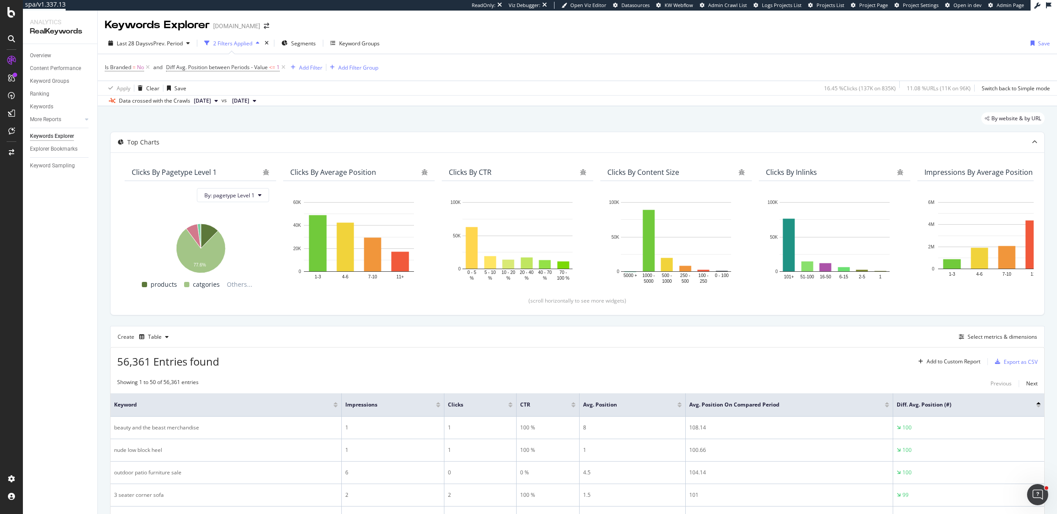
click at [674, 342] on div "Create Table Select metrics & dimensions" at bounding box center [577, 336] width 934 height 21
click at [929, 361] on div "Add to Custom Report" at bounding box center [953, 361] width 54 height 5
click at [923, 390] on div "Example Report" at bounding box center [937, 391] width 39 height 7
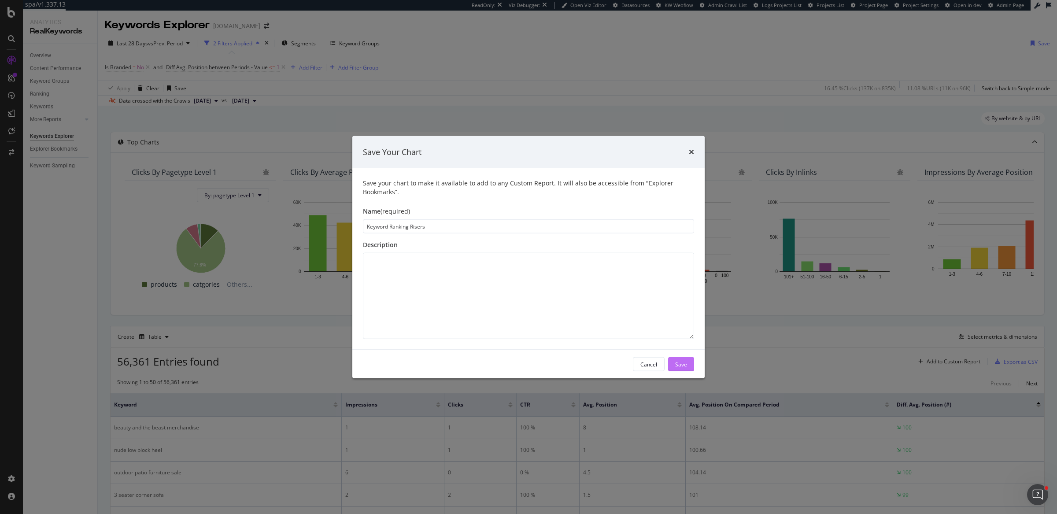
type input "Keyword Ranking Risers"
click at [680, 365] on div "Save" at bounding box center [681, 363] width 12 height 7
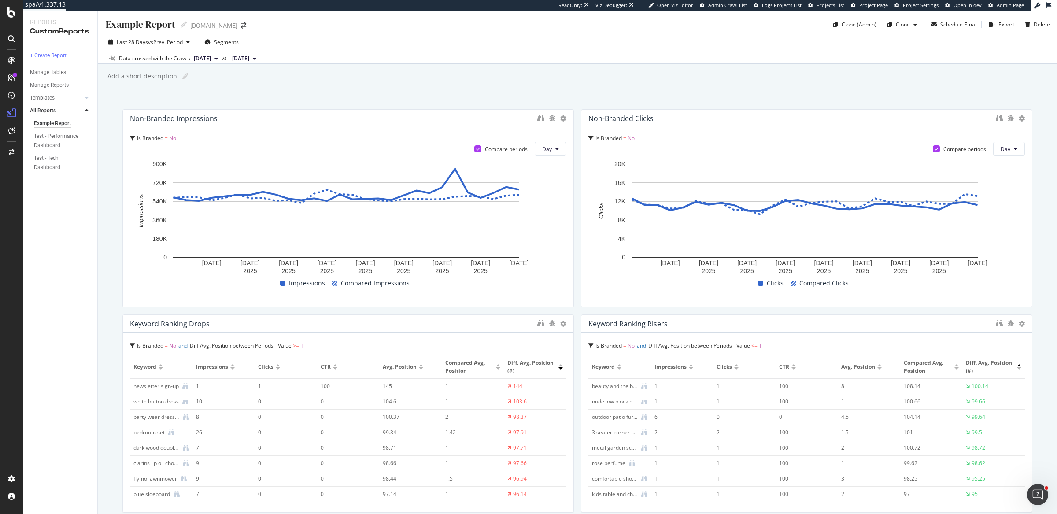
click at [1019, 72] on div "Add a short description Add a short description" at bounding box center [582, 76] width 950 height 13
